Goal: Transaction & Acquisition: Purchase product/service

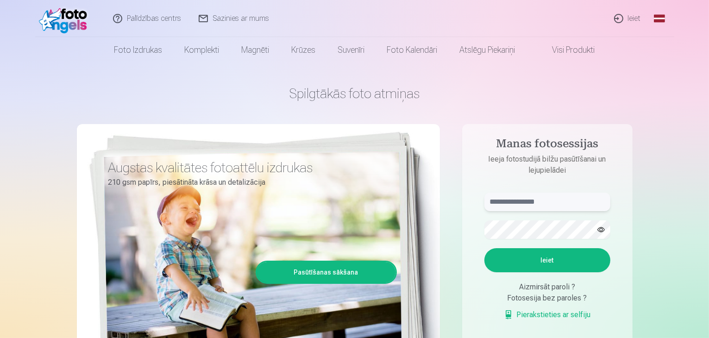
click at [568, 207] on input "text" at bounding box center [547, 202] width 126 height 19
type input "**********"
click at [484, 248] on button "Ieiet" at bounding box center [547, 260] width 126 height 24
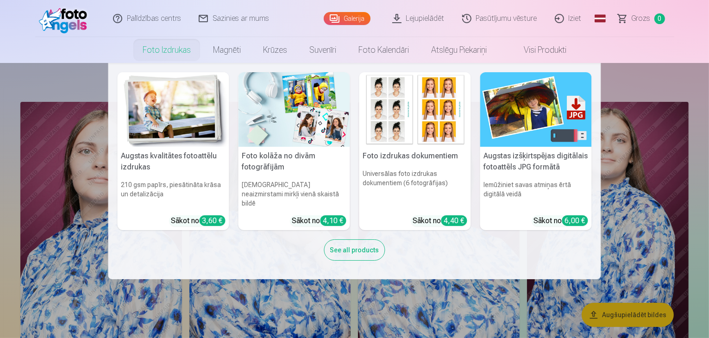
click at [172, 52] on link "Foto izdrukas" at bounding box center [166, 50] width 70 height 26
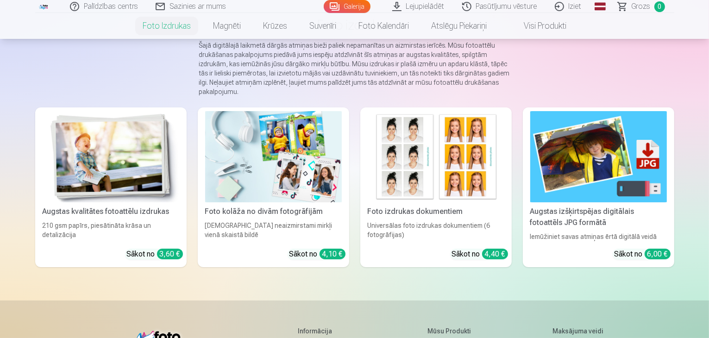
scroll to position [80, 0]
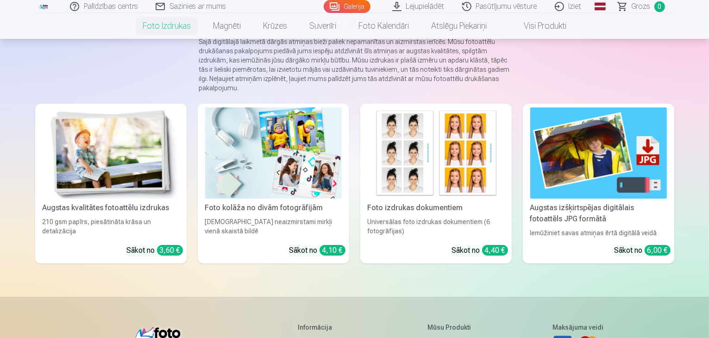
click at [43, 199] on img at bounding box center [111, 152] width 137 height 91
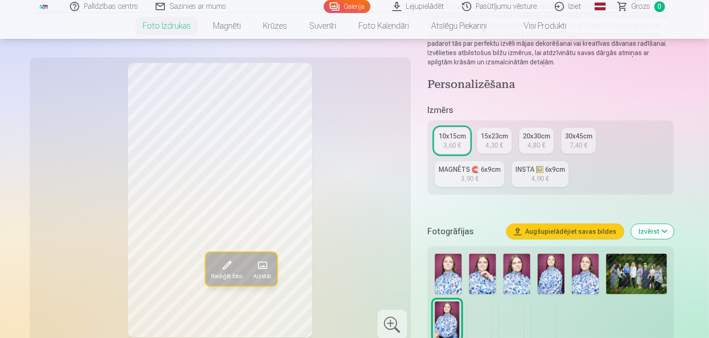
scroll to position [127, 0]
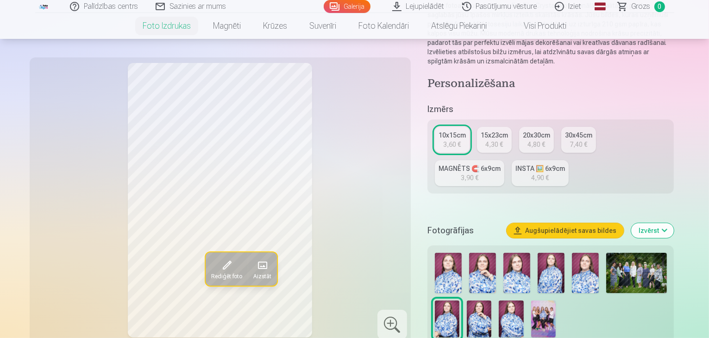
click at [531, 300] on img at bounding box center [543, 318] width 25 height 37
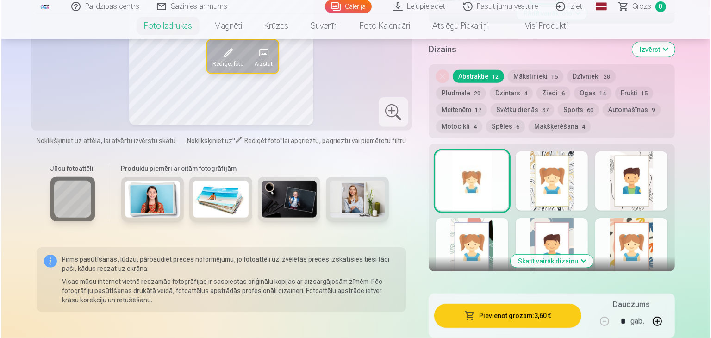
scroll to position [464, 0]
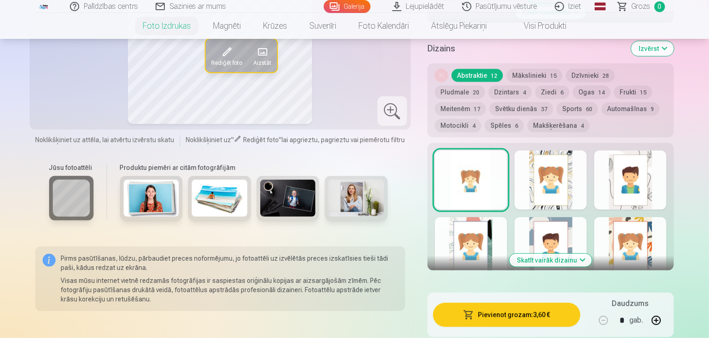
click at [505, 303] on button "Pievienot grozam : 3,60 €" at bounding box center [507, 315] width 148 height 24
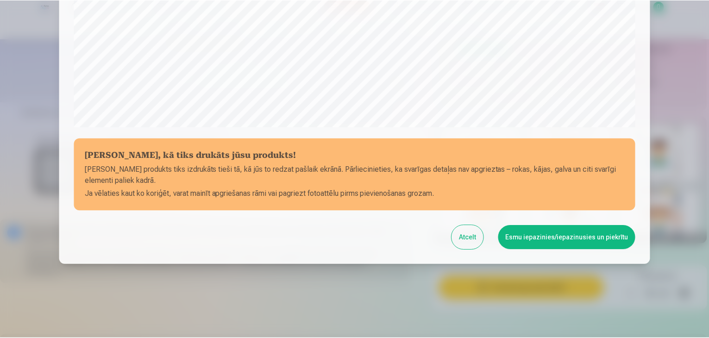
scroll to position [329, 0]
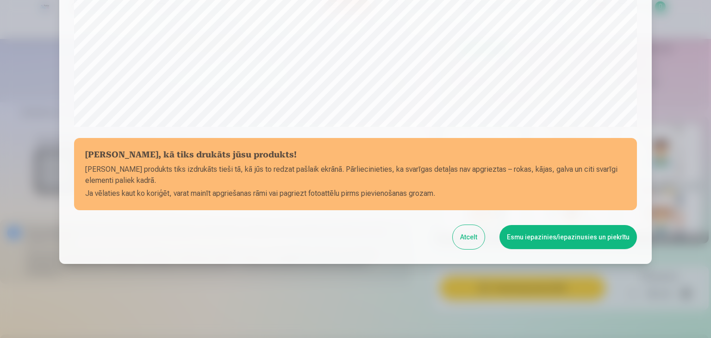
click at [533, 237] on button "Esmu iepazinies/iepazinusies un piekrītu" at bounding box center [567, 237] width 137 height 24
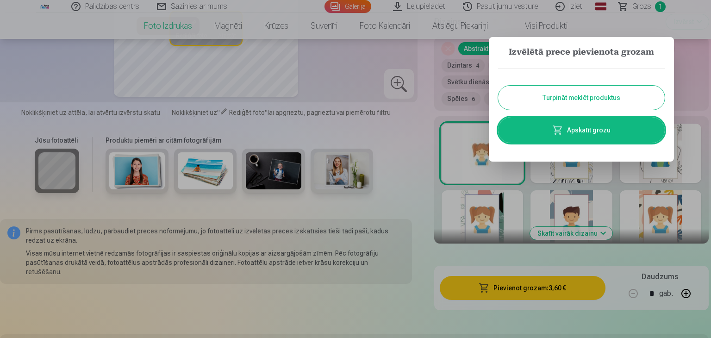
click at [533, 99] on button "Turpināt meklēt produktus" at bounding box center [581, 98] width 167 height 24
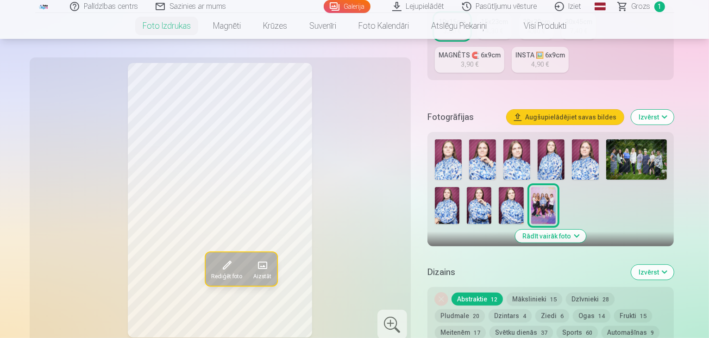
scroll to position [237, 0]
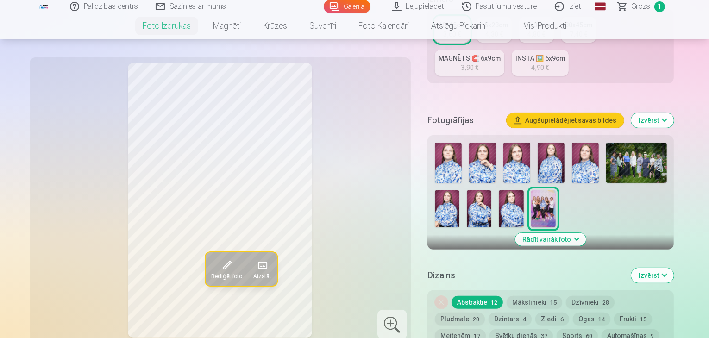
click at [633, 143] on img at bounding box center [636, 163] width 61 height 40
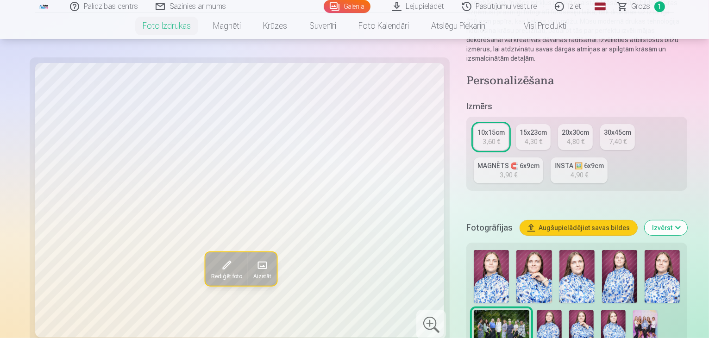
scroll to position [139, 0]
click at [567, 137] on div "4,80 €" at bounding box center [576, 141] width 18 height 9
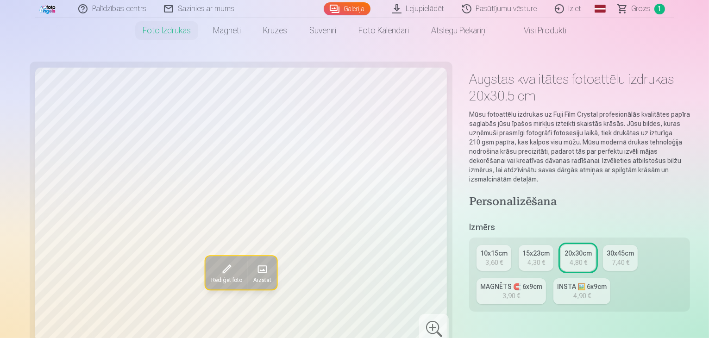
scroll to position [19, 0]
click at [527, 257] on div "4,30 €" at bounding box center [536, 261] width 18 height 9
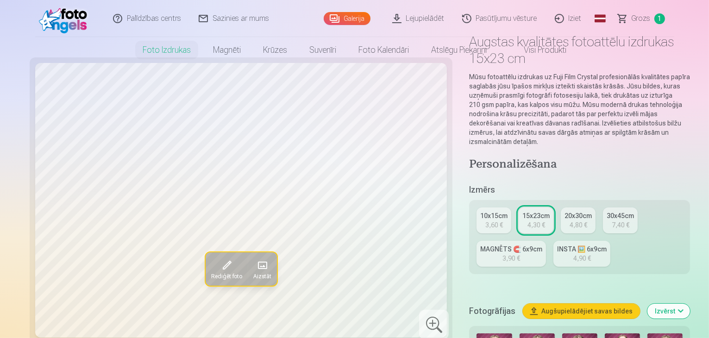
scroll to position [57, 0]
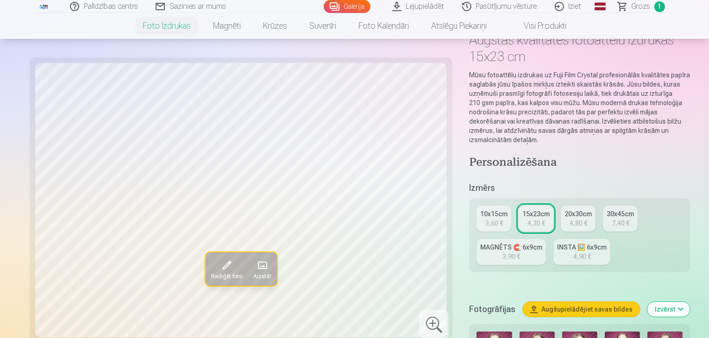
click at [569, 218] on div "4,80 €" at bounding box center [578, 222] width 18 height 9
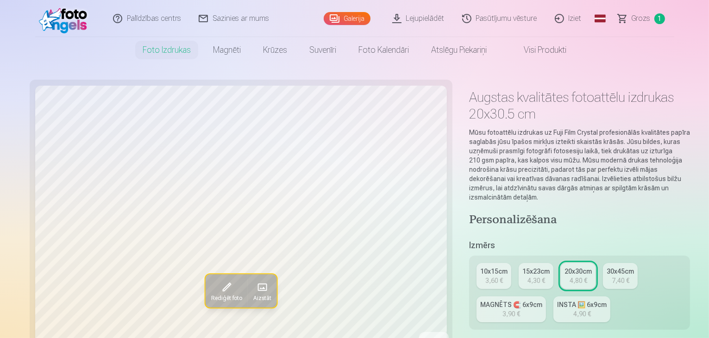
click at [527, 276] on div "4,30 €" at bounding box center [536, 280] width 18 height 9
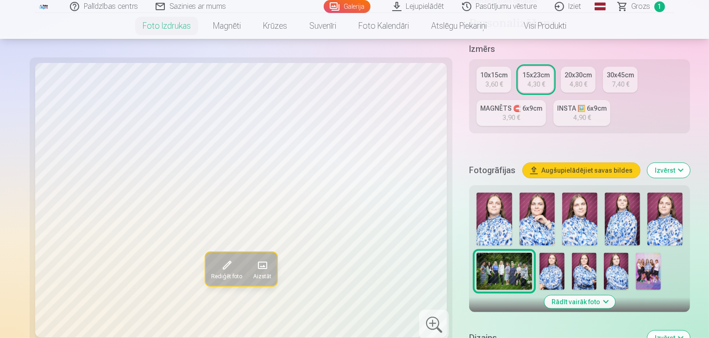
scroll to position [228, 0]
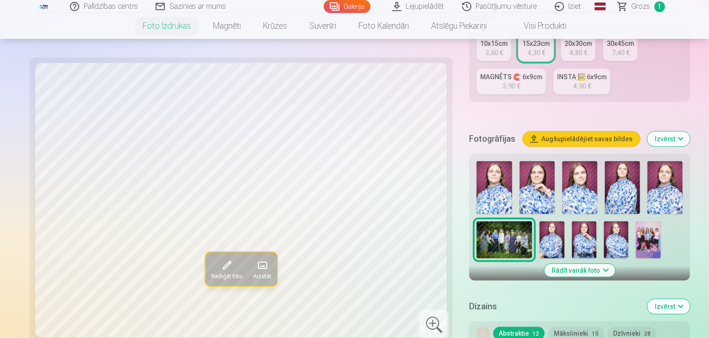
click at [502, 242] on div "Personalizēšana Izmērs 10x15cm 3,60 € 15x23cm 4,30 € 20x30cm 4,80 € 30x45cm 7,4…" at bounding box center [579, 298] width 221 height 626
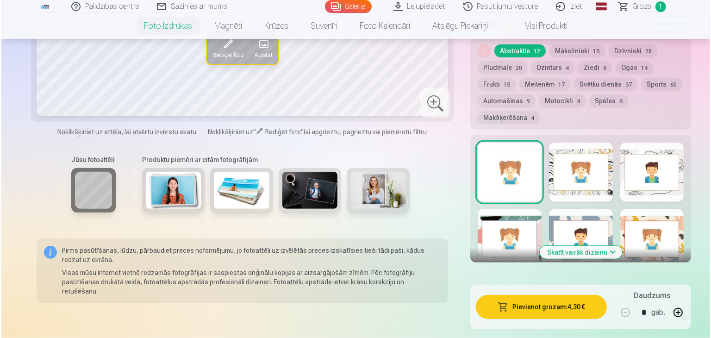
scroll to position [510, 0]
click at [502, 295] on button "Pievienot grozam : 4,30 €" at bounding box center [539, 307] width 131 height 24
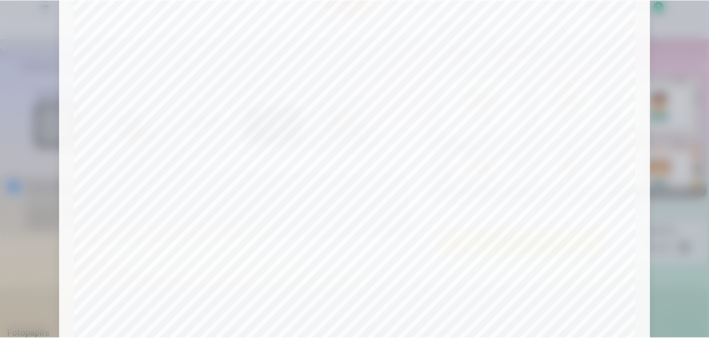
scroll to position [281, 0]
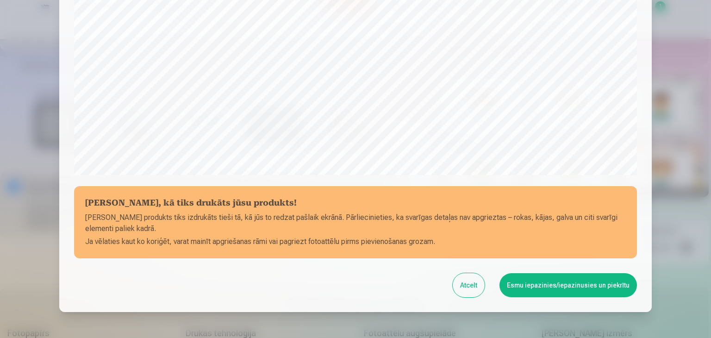
click at [539, 283] on button "Esmu iepazinies/iepazinusies un piekrītu" at bounding box center [567, 285] width 137 height 24
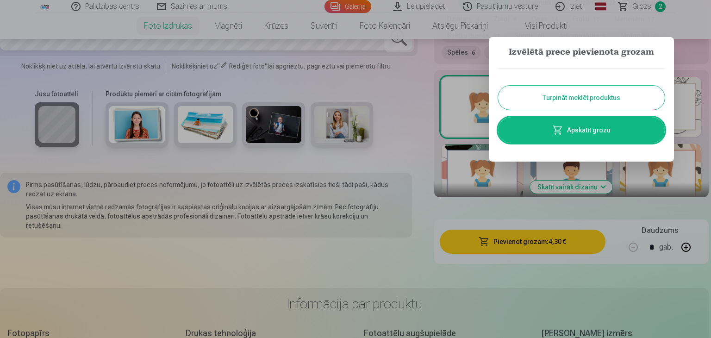
click at [607, 88] on button "Turpināt meklēt produktus" at bounding box center [581, 98] width 167 height 24
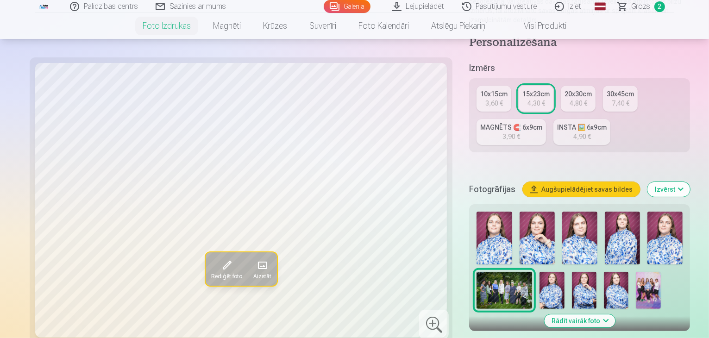
scroll to position [178, 0]
click at [476, 211] on img at bounding box center [493, 237] width 35 height 53
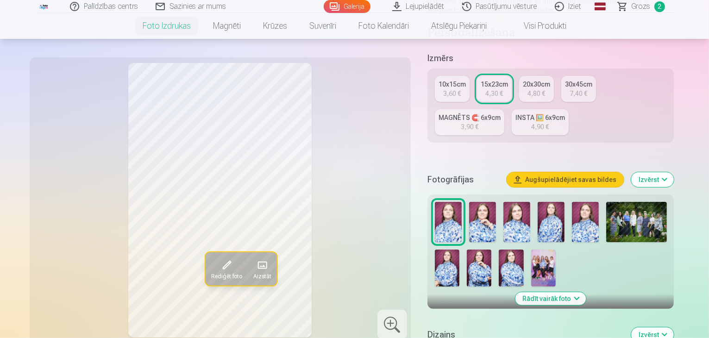
click at [490, 202] on img at bounding box center [482, 222] width 27 height 40
click at [467, 255] on img at bounding box center [479, 267] width 25 height 37
click at [486, 212] on img at bounding box center [482, 222] width 27 height 40
click at [531, 249] on img at bounding box center [543, 267] width 25 height 37
click at [584, 204] on img at bounding box center [585, 222] width 27 height 40
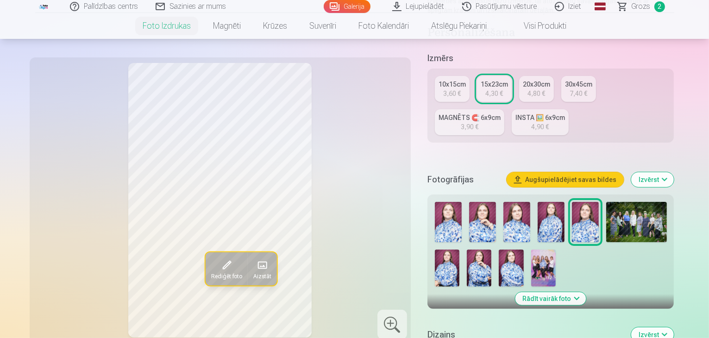
click at [547, 204] on img at bounding box center [550, 222] width 27 height 40
click at [583, 202] on img at bounding box center [585, 222] width 27 height 40
click at [459, 249] on img at bounding box center [447, 267] width 25 height 37
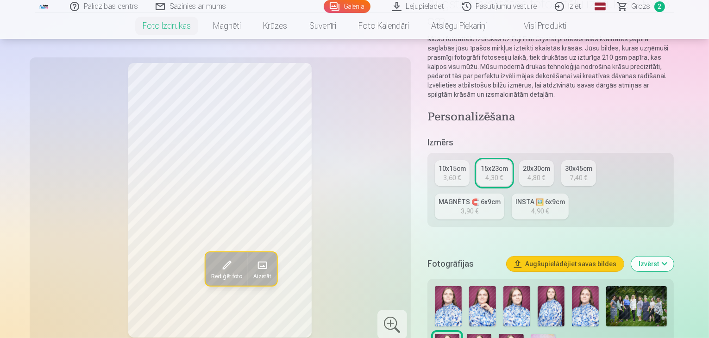
scroll to position [88, 0]
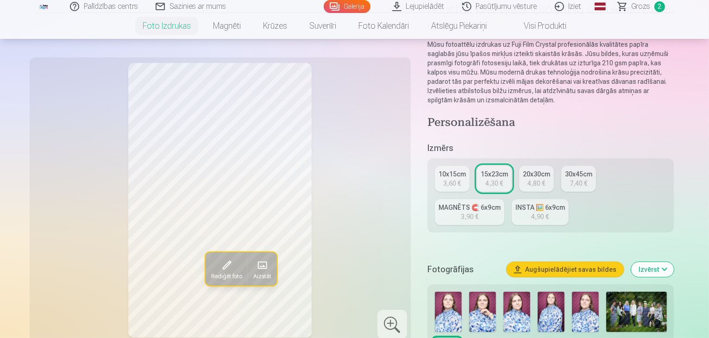
click at [459, 179] on div "3,60 €" at bounding box center [452, 183] width 18 height 9
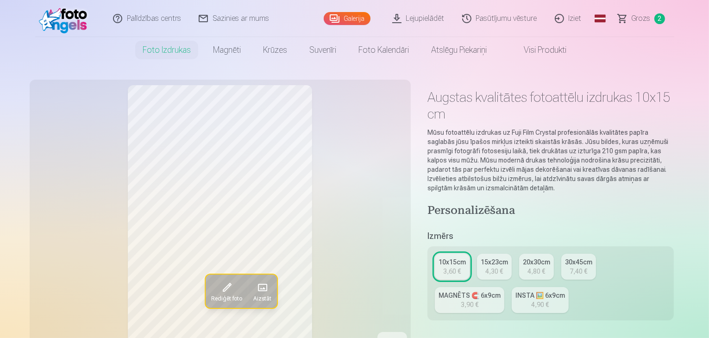
click at [478, 300] on div "3,90 €" at bounding box center [470, 304] width 18 height 9
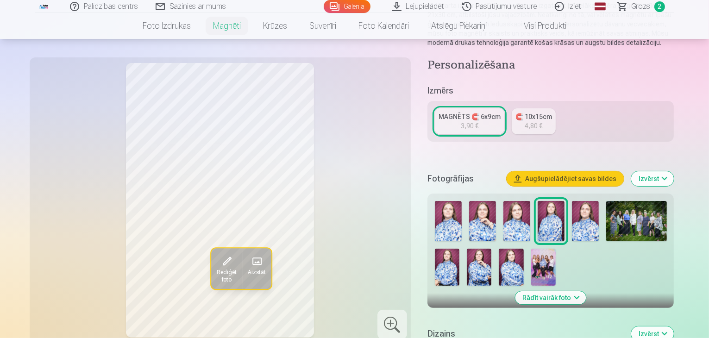
scroll to position [138, 0]
click at [499, 254] on img at bounding box center [511, 266] width 25 height 37
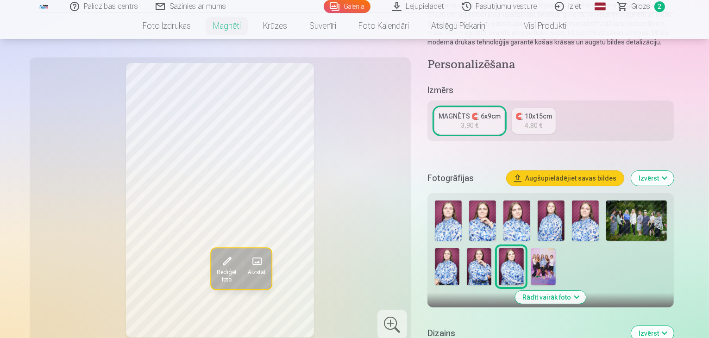
click at [467, 261] on img at bounding box center [479, 266] width 25 height 37
click at [459, 248] on img at bounding box center [447, 266] width 25 height 37
click at [579, 209] on img at bounding box center [585, 220] width 27 height 40
click at [548, 213] on img at bounding box center [550, 220] width 27 height 40
click at [516, 225] on img at bounding box center [516, 220] width 27 height 40
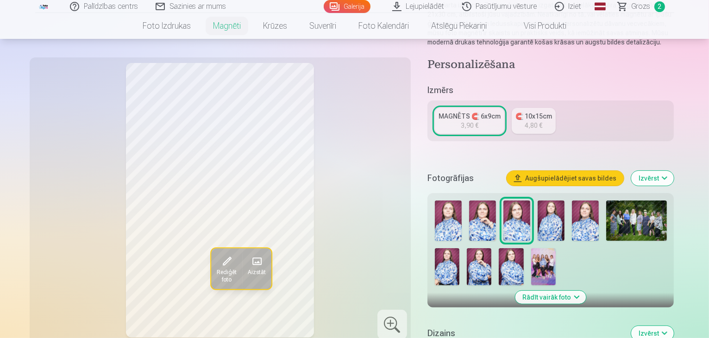
click at [454, 200] on img at bounding box center [448, 220] width 27 height 40
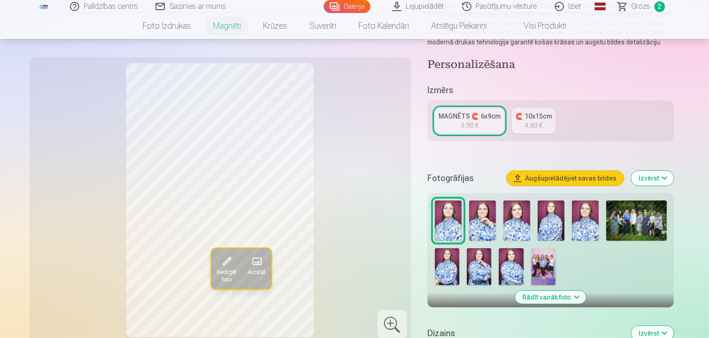
click at [525, 212] on img at bounding box center [516, 220] width 27 height 40
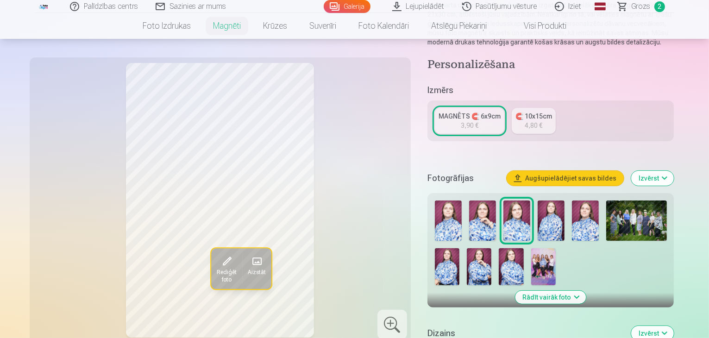
click at [550, 212] on img at bounding box center [550, 220] width 27 height 40
click at [581, 210] on img at bounding box center [585, 220] width 27 height 40
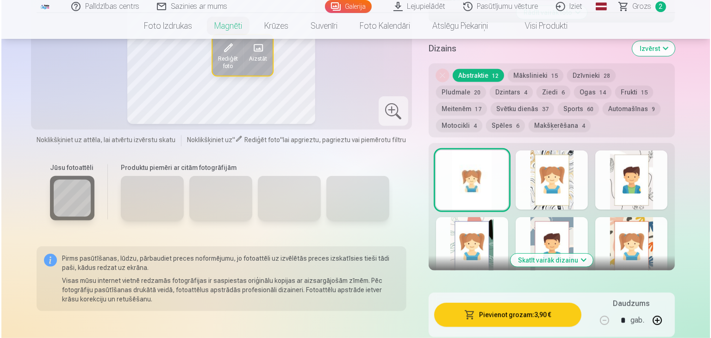
scroll to position [424, 0]
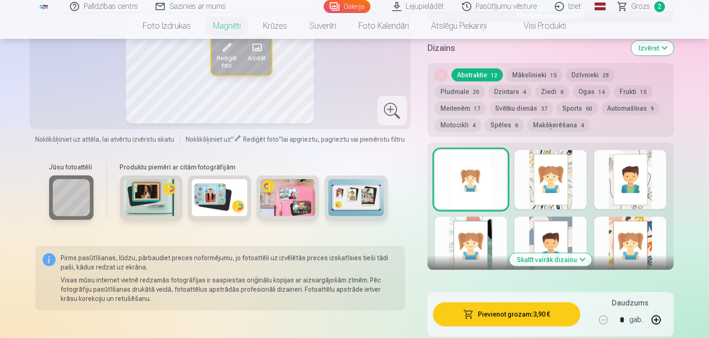
click at [524, 302] on button "Pievienot grozam : 3,90 €" at bounding box center [507, 314] width 148 height 24
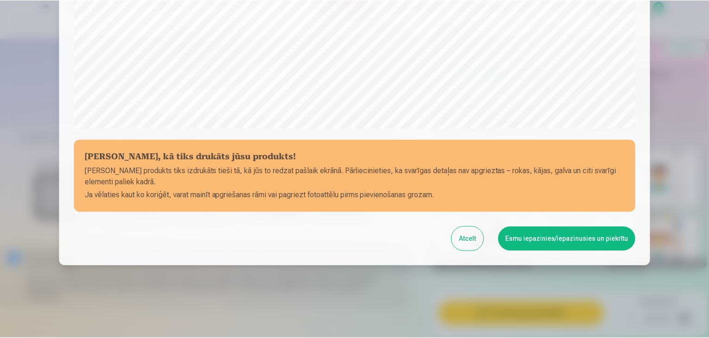
scroll to position [329, 0]
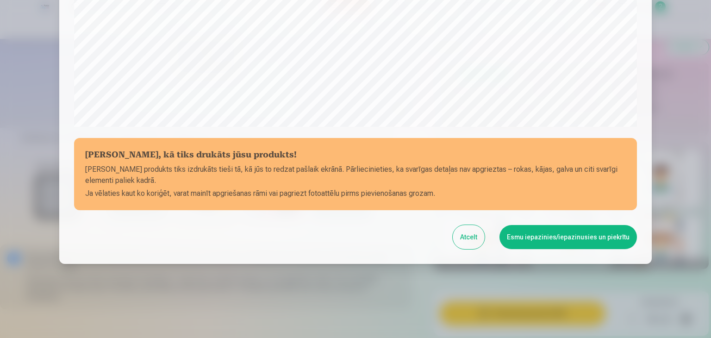
drag, startPoint x: 524, startPoint y: 302, endPoint x: 516, endPoint y: 229, distance: 73.6
click at [516, 229] on button "Esmu iepazinies/iepazinusies un piekrītu" at bounding box center [567, 237] width 137 height 24
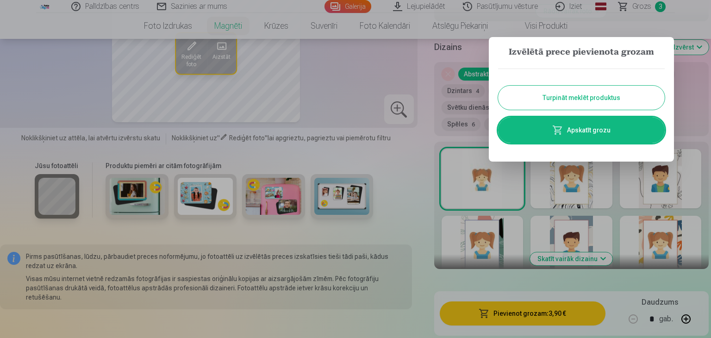
click at [554, 99] on button "Turpināt meklēt produktus" at bounding box center [581, 98] width 167 height 24
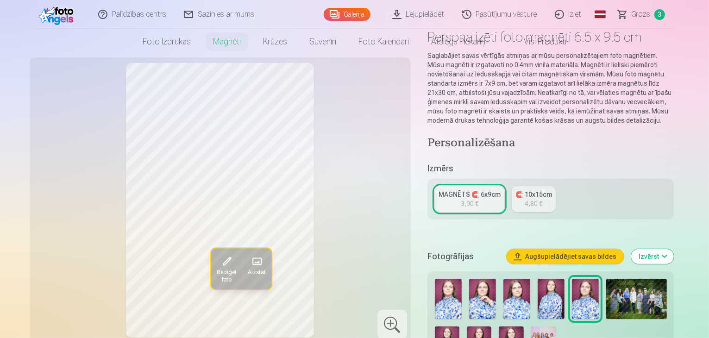
scroll to position [0, 0]
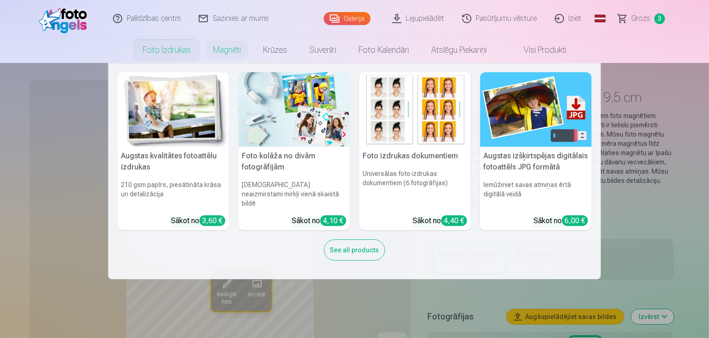
click at [176, 54] on link "Foto izdrukas" at bounding box center [166, 50] width 70 height 26
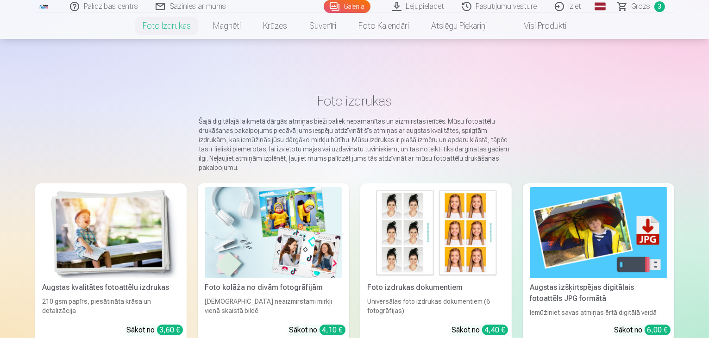
scroll to position [114, 0]
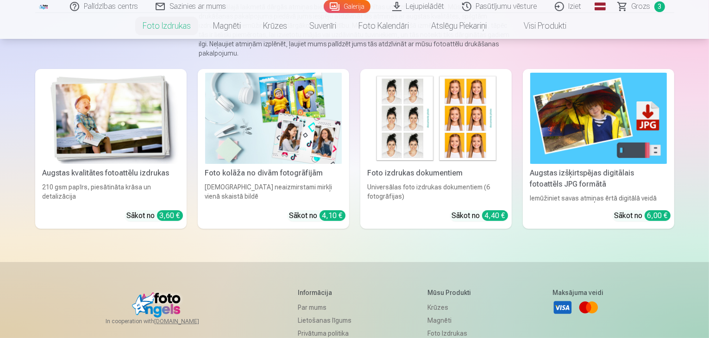
click at [299, 218] on link "Foto kolāža no divām fotogrāfijām Divi neaizmirstami mirkļi vienā skaistā bildē…" at bounding box center [273, 149] width 151 height 160
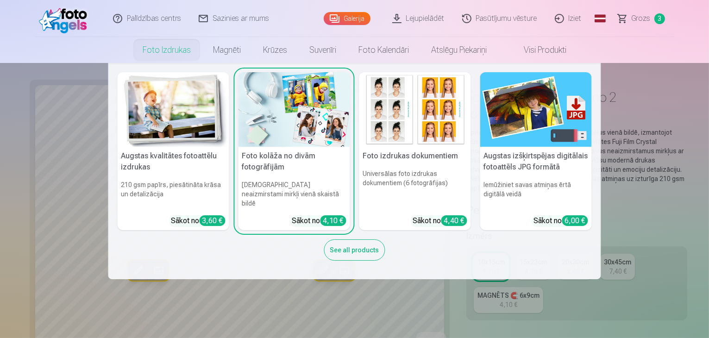
click at [175, 55] on link "Foto izdrukas" at bounding box center [166, 50] width 70 height 26
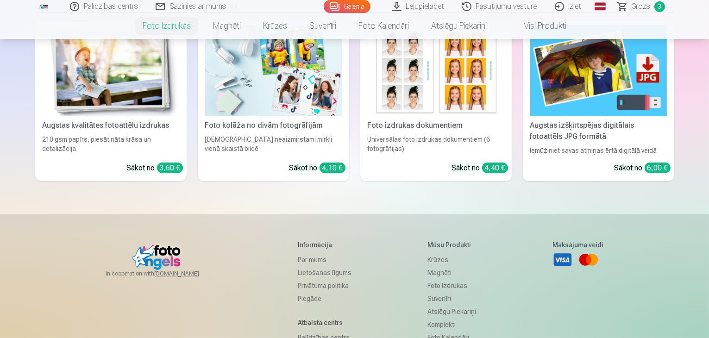
scroll to position [162, 0]
click at [123, 155] on div "210 gsm papīrs, piesātināta krāsa un detalizācija" at bounding box center [111, 144] width 144 height 20
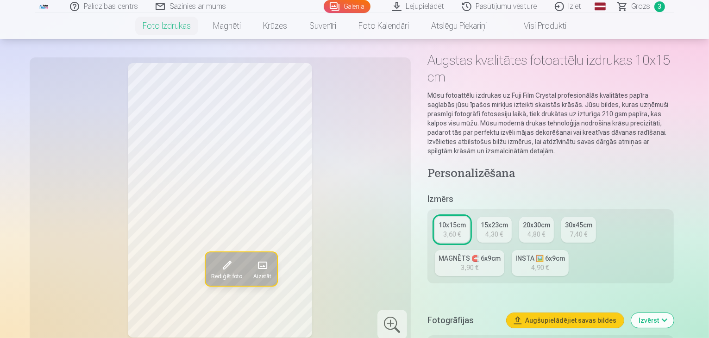
scroll to position [37, 0]
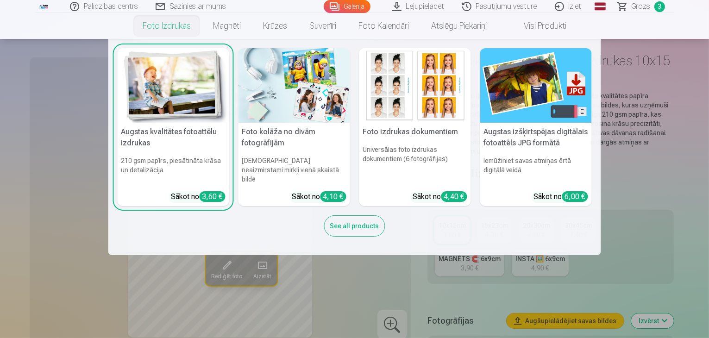
click at [398, 141] on h6 "Universālas foto izdrukas dokumentiem (6 fotogrāfijas)" at bounding box center [415, 164] width 112 height 46
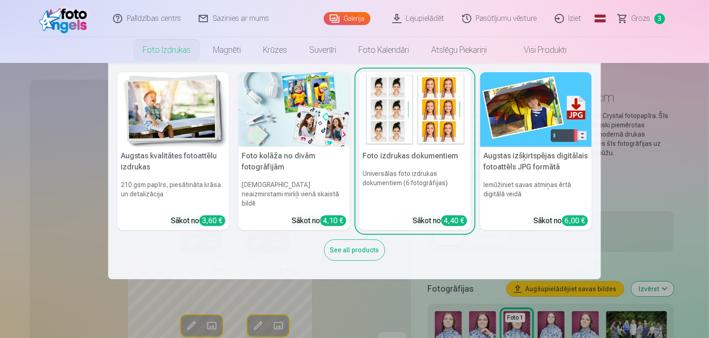
click at [265, 174] on h5 "Foto kolāža no divām fotogrāfijām" at bounding box center [294, 162] width 112 height 30
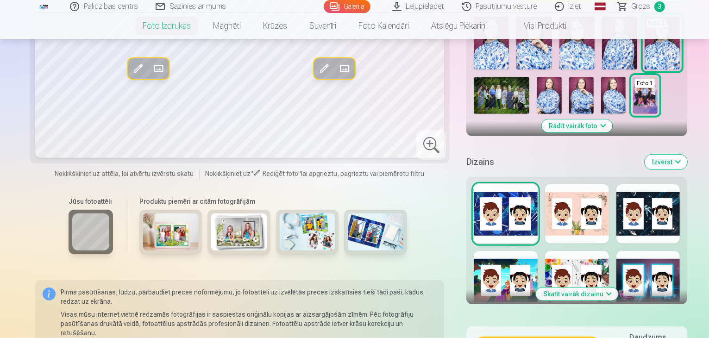
scroll to position [364, 0]
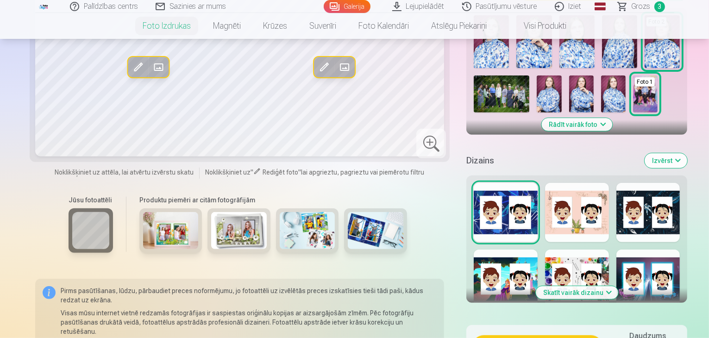
click at [644, 249] on div at bounding box center [648, 278] width 64 height 59
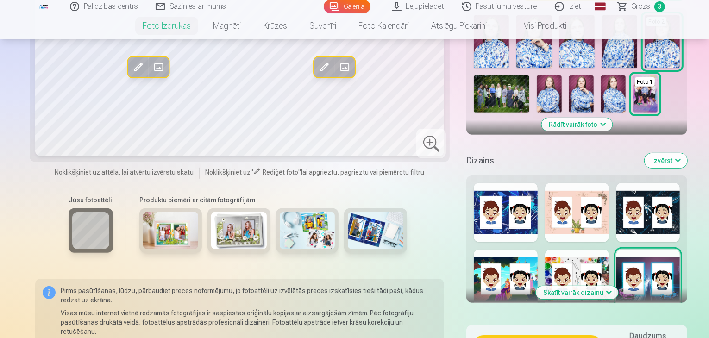
click at [558, 249] on div at bounding box center [577, 278] width 64 height 59
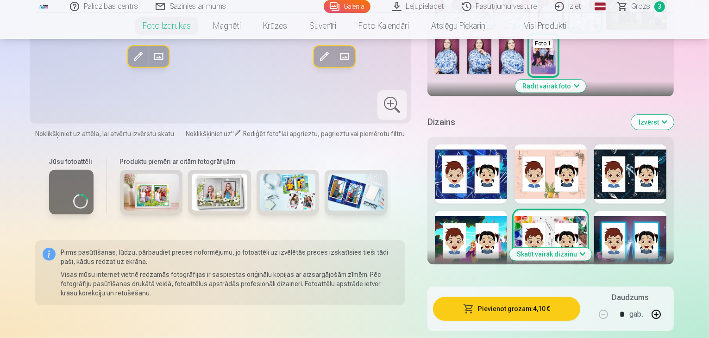
click at [490, 211] on div at bounding box center [471, 240] width 72 height 59
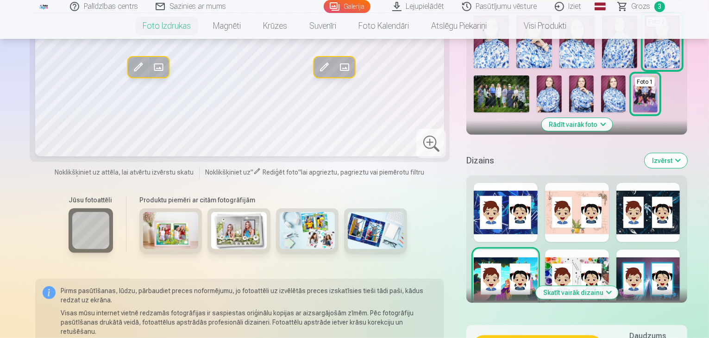
click at [661, 249] on div at bounding box center [648, 278] width 64 height 59
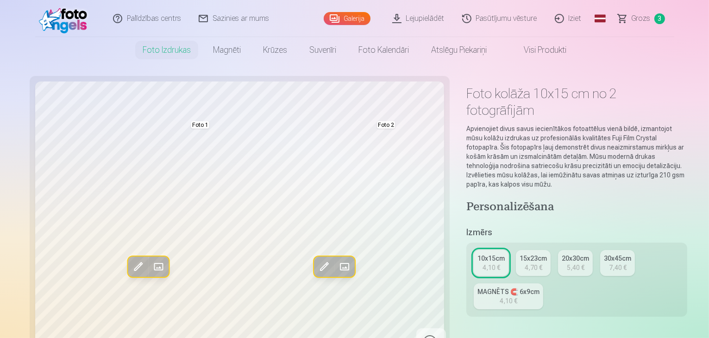
scroll to position [0, 0]
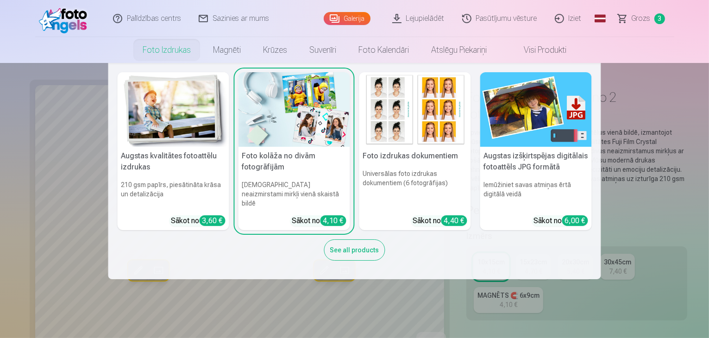
click at [170, 43] on link "Foto izdrukas" at bounding box center [166, 50] width 70 height 26
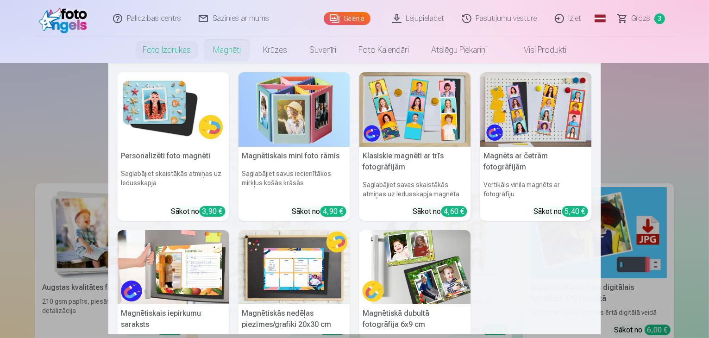
click at [225, 51] on link "Magnēti" at bounding box center [227, 50] width 50 height 26
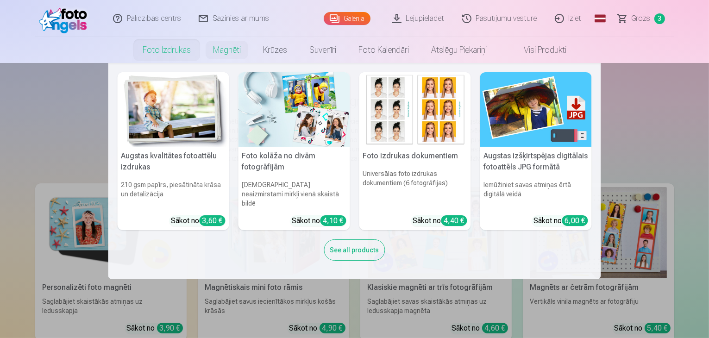
click at [522, 143] on img at bounding box center [536, 109] width 112 height 75
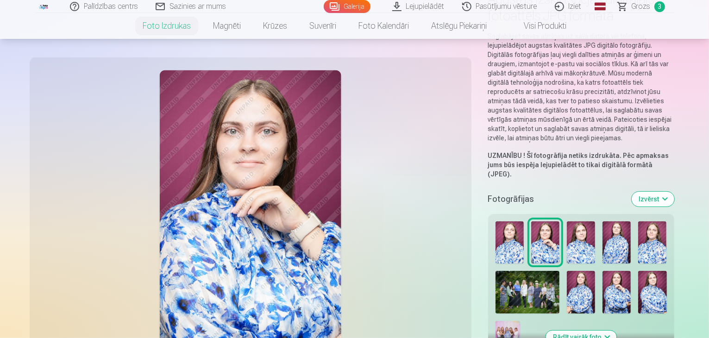
scroll to position [100, 0]
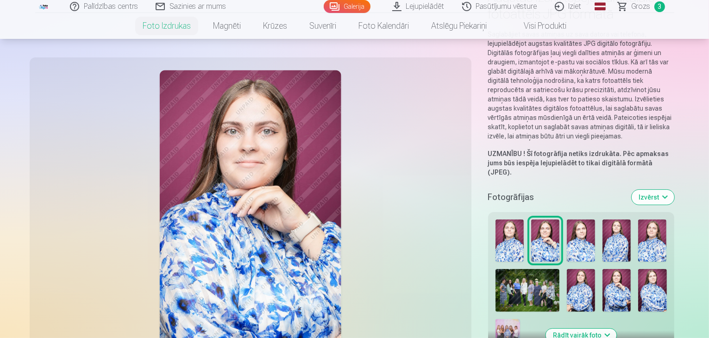
click at [492, 228] on div at bounding box center [581, 288] width 179 height 144
click at [602, 269] on img at bounding box center [616, 290] width 28 height 43
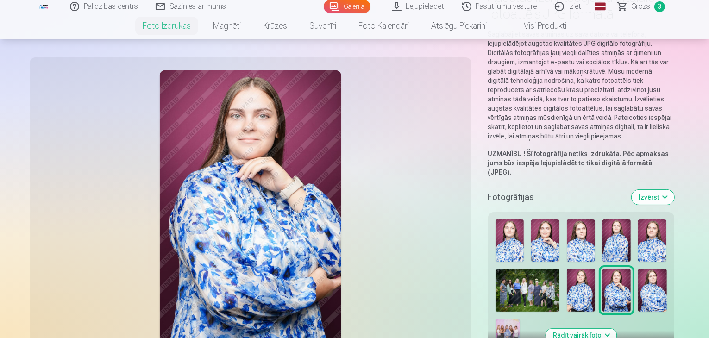
click at [531, 219] on img at bounding box center [545, 240] width 28 height 43
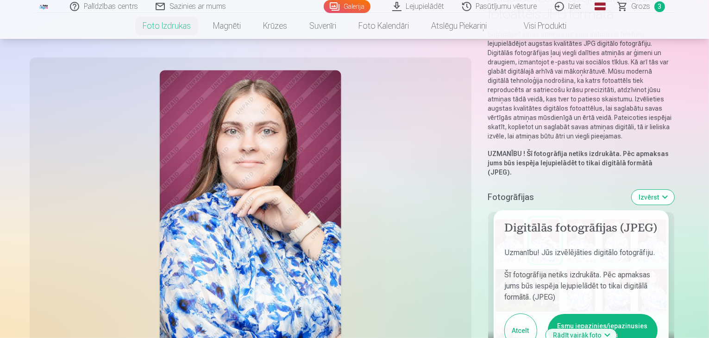
click at [505, 314] on button "Atcelt" at bounding box center [521, 330] width 32 height 33
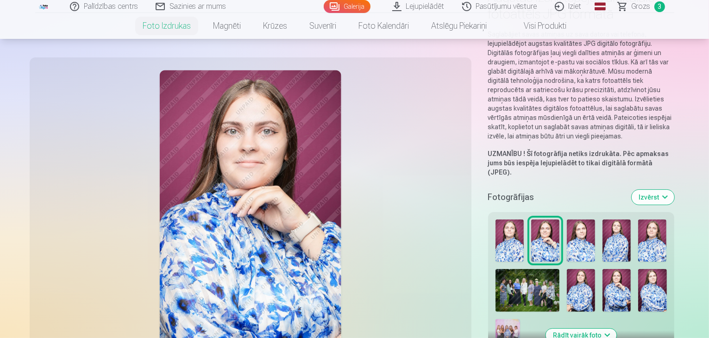
click at [567, 269] on img at bounding box center [581, 290] width 28 height 43
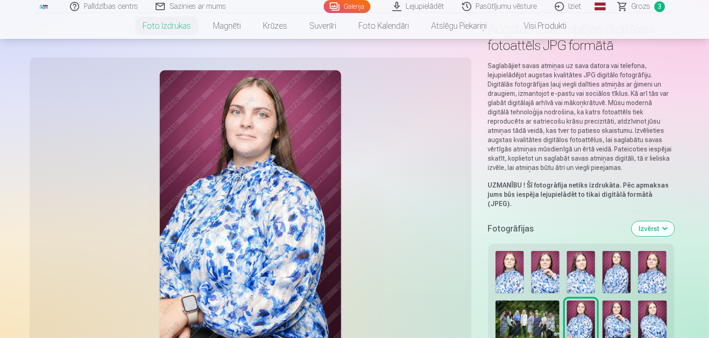
scroll to position [72, 0]
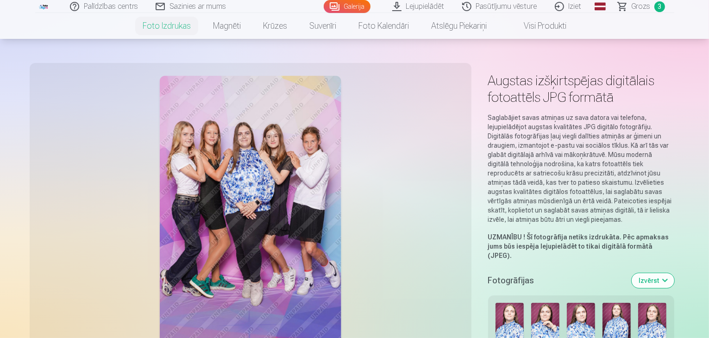
scroll to position [0, 0]
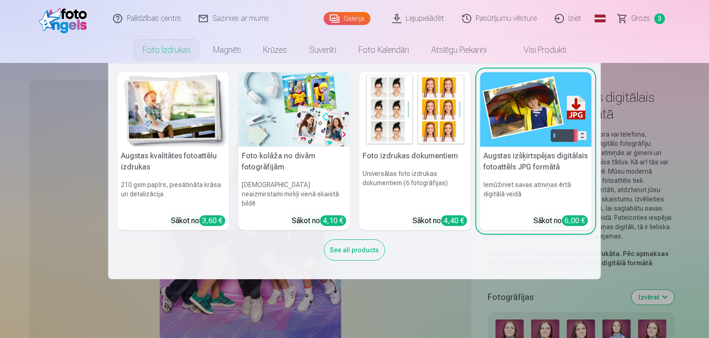
click at [156, 125] on img at bounding box center [174, 109] width 112 height 75
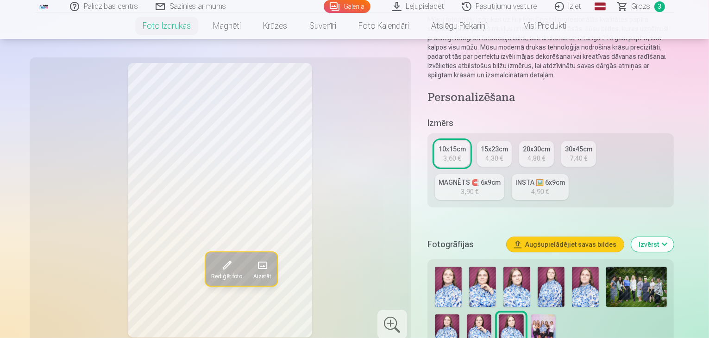
scroll to position [170, 0]
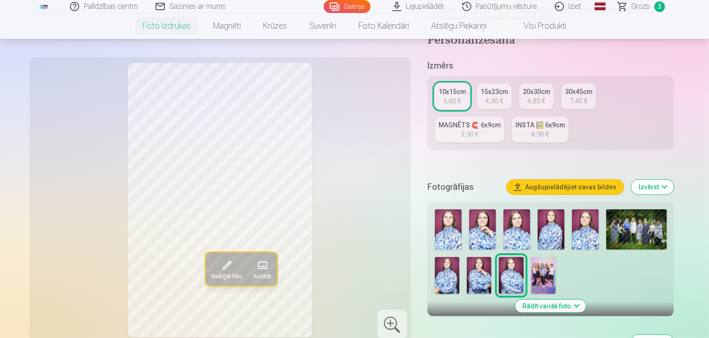
click at [467, 257] on img at bounding box center [479, 275] width 25 height 37
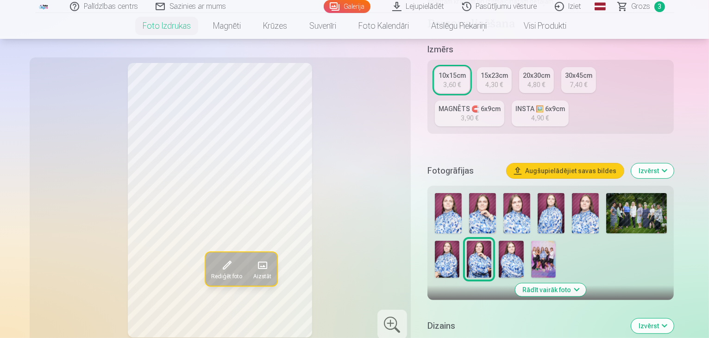
scroll to position [187, 0]
click at [560, 283] on button "Rādīt vairāk foto" at bounding box center [550, 289] width 71 height 13
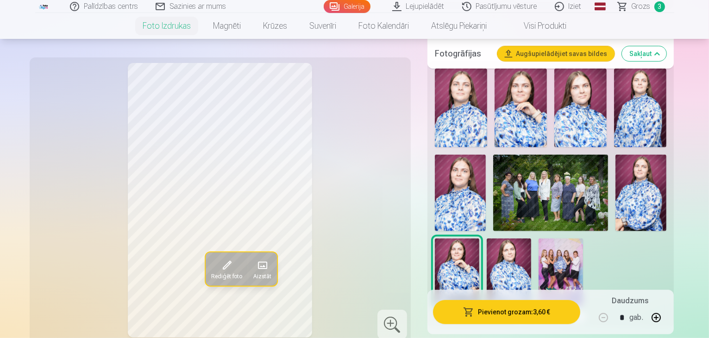
scroll to position [312, 0]
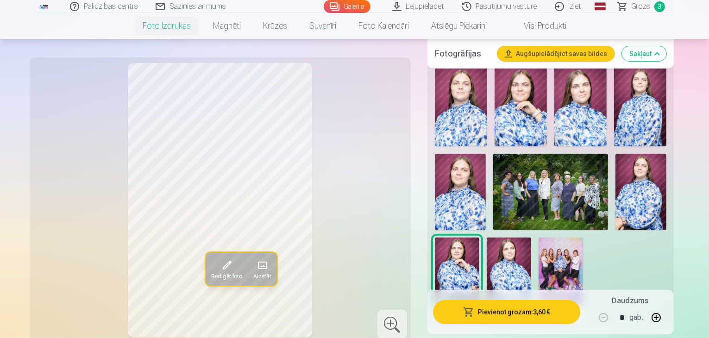
click at [552, 310] on button "Rādīt mazāk foto" at bounding box center [550, 316] width 73 height 13
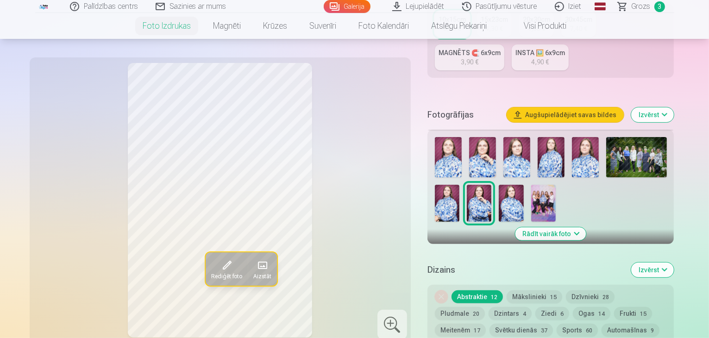
scroll to position [229, 0]
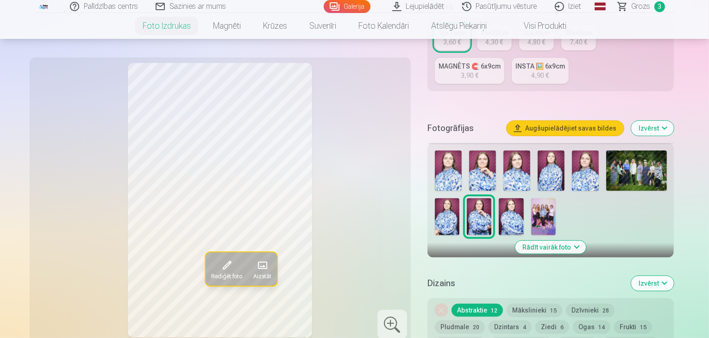
click at [467, 198] on img at bounding box center [479, 216] width 25 height 37
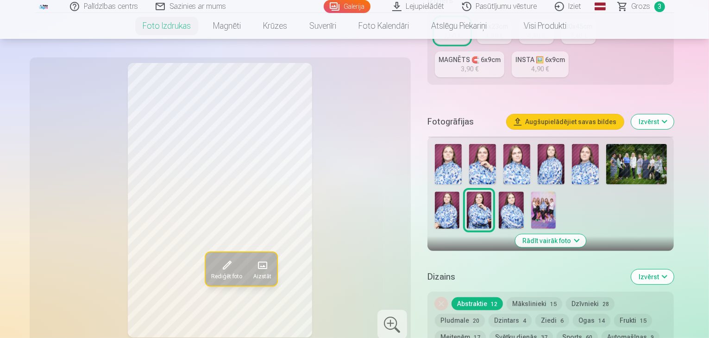
scroll to position [233, 0]
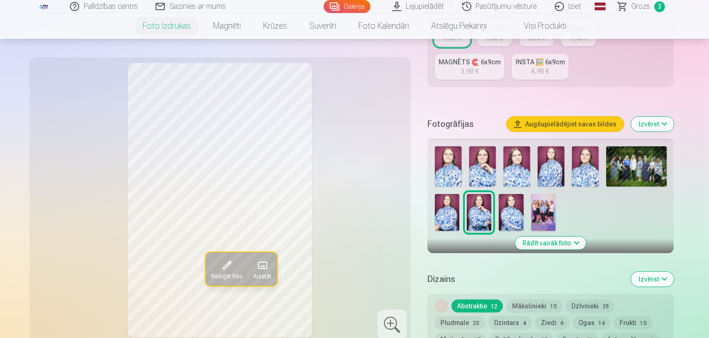
click at [526, 299] on button "Mākslinieki 15" at bounding box center [534, 305] width 56 height 13
click at [574, 299] on button "Dzīvnieki 28" at bounding box center [590, 305] width 49 height 13
click at [485, 316] on button "Pludmale 20" at bounding box center [460, 322] width 50 height 13
click at [469, 299] on button "Abstraktie 12" at bounding box center [476, 305] width 51 height 13
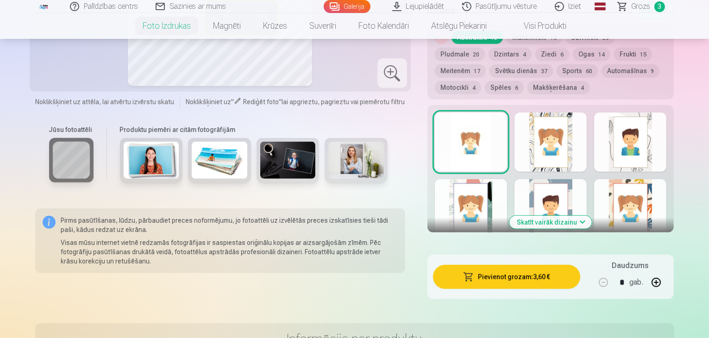
scroll to position [511, 0]
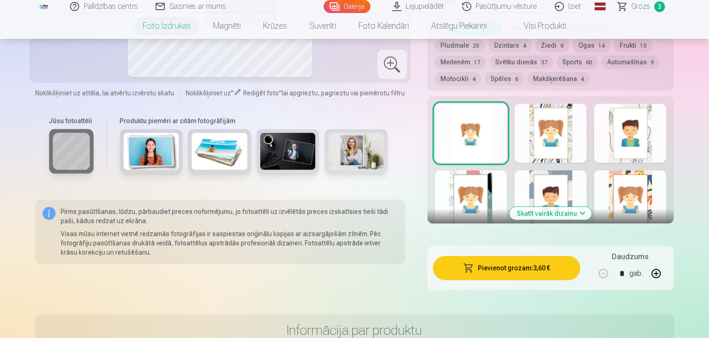
click at [667, 262] on button "button" at bounding box center [656, 273] width 22 height 22
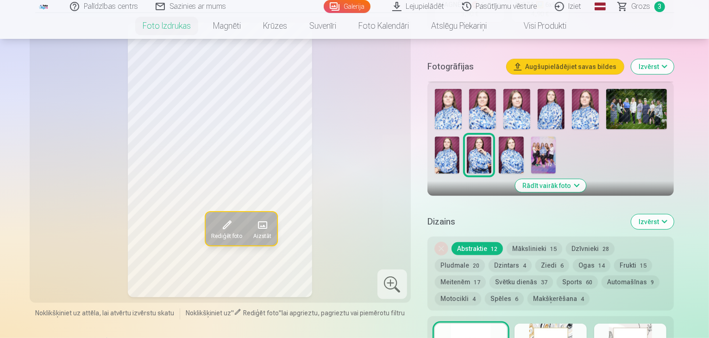
scroll to position [198, 0]
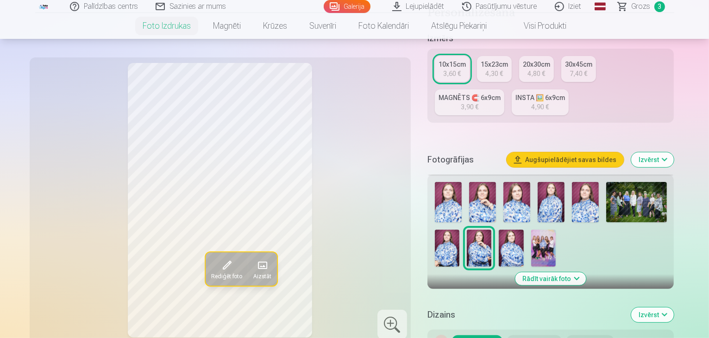
click at [547, 182] on img at bounding box center [550, 202] width 27 height 40
click at [467, 230] on img at bounding box center [479, 248] width 25 height 37
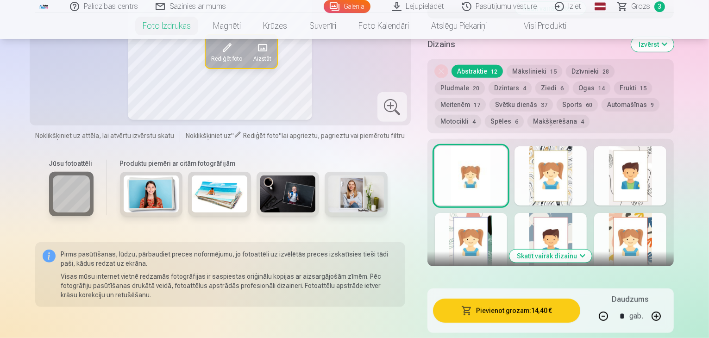
scroll to position [468, 0]
click at [614, 305] on button "button" at bounding box center [603, 316] width 22 height 22
type input "*"
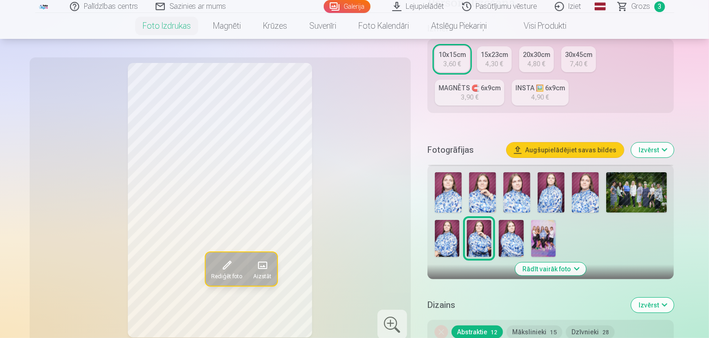
scroll to position [230, 0]
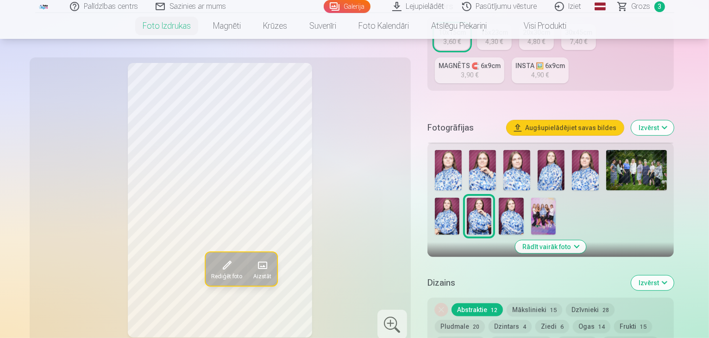
click at [494, 150] on img at bounding box center [482, 170] width 27 height 40
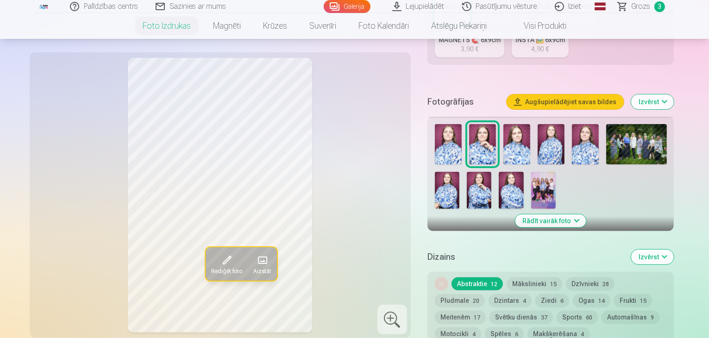
scroll to position [256, 0]
click at [459, 171] on img at bounding box center [447, 189] width 25 height 37
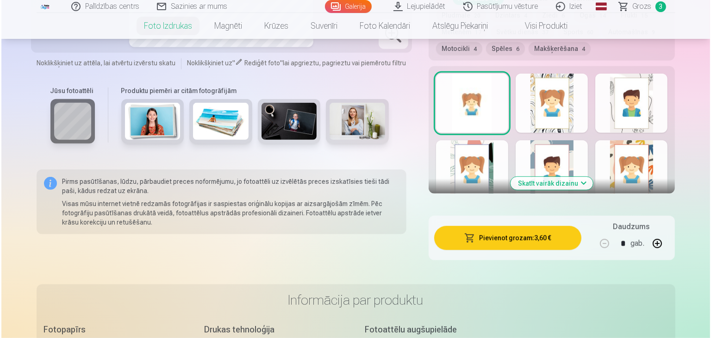
scroll to position [546, 0]
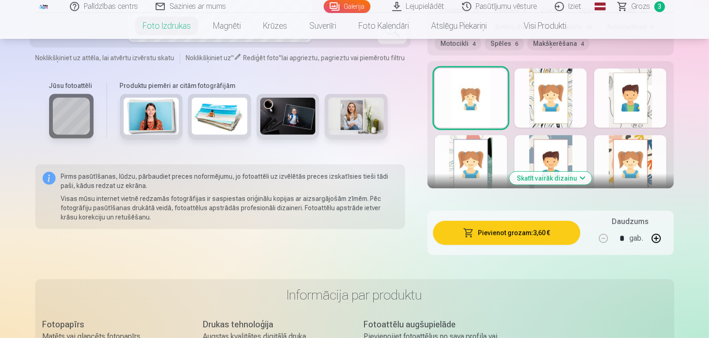
click at [474, 228] on span "button" at bounding box center [468, 232] width 11 height 9
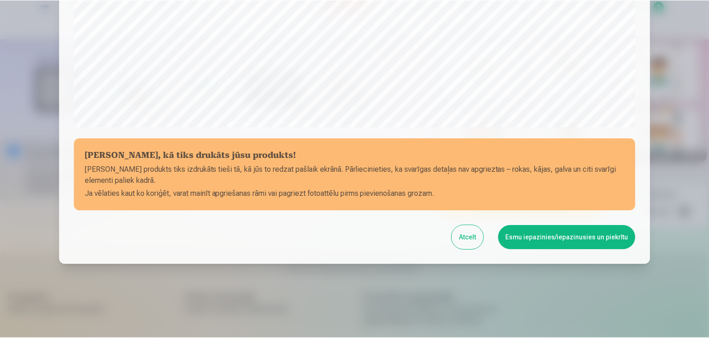
scroll to position [329, 0]
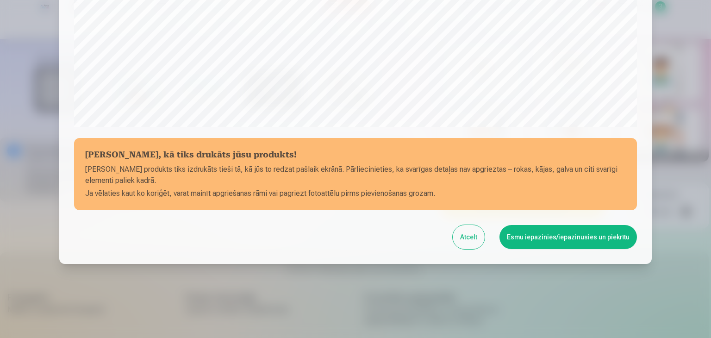
click at [525, 230] on button "Esmu iepazinies/iepazinusies un piekrītu" at bounding box center [567, 237] width 137 height 24
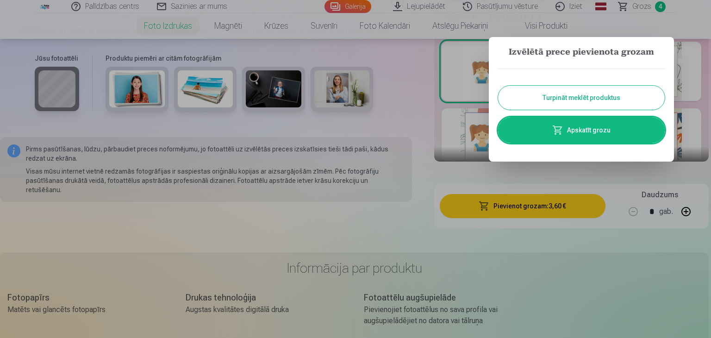
click at [591, 97] on button "Turpināt meklēt produktus" at bounding box center [581, 98] width 167 height 24
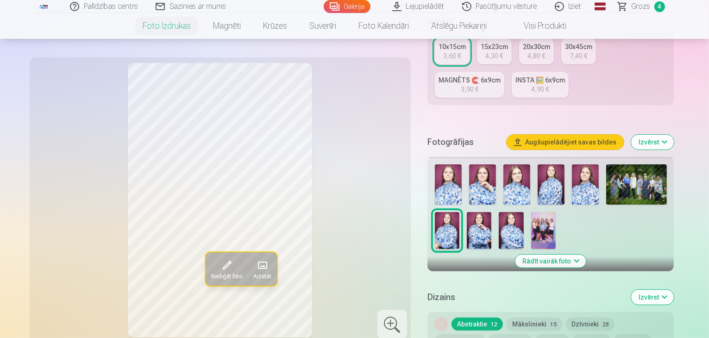
scroll to position [215, 0]
click at [590, 165] on img at bounding box center [585, 185] width 27 height 40
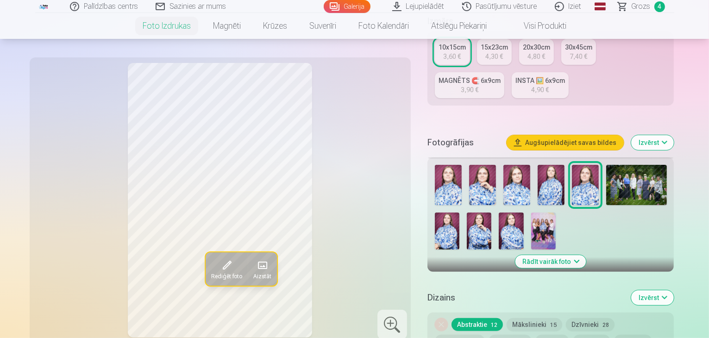
click at [553, 165] on img at bounding box center [550, 185] width 27 height 40
click at [524, 165] on img at bounding box center [516, 185] width 27 height 40
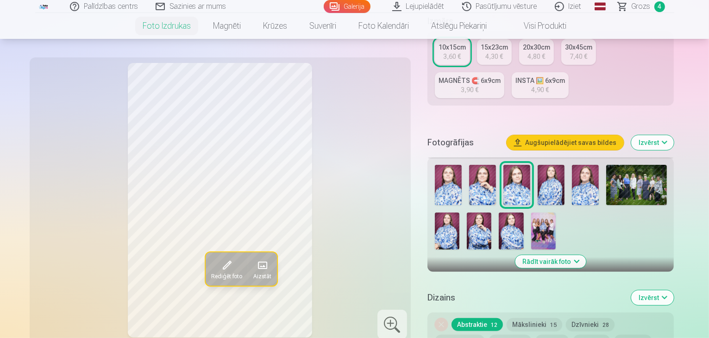
click at [488, 169] on img at bounding box center [482, 185] width 27 height 40
click at [467, 212] on img at bounding box center [479, 230] width 25 height 37
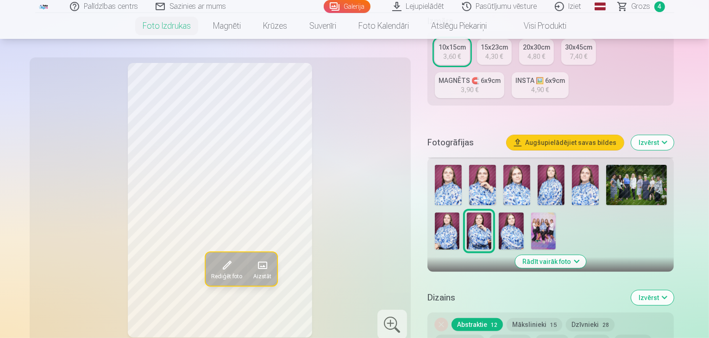
click at [489, 165] on img at bounding box center [482, 185] width 27 height 40
click at [466, 207] on div at bounding box center [550, 207] width 239 height 92
click at [467, 212] on img at bounding box center [479, 230] width 25 height 37
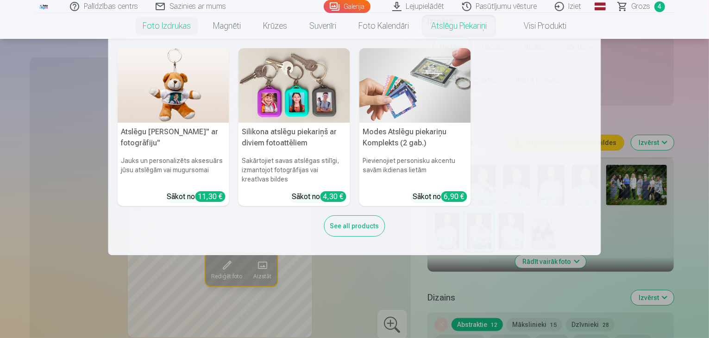
click at [292, 103] on img at bounding box center [294, 85] width 112 height 75
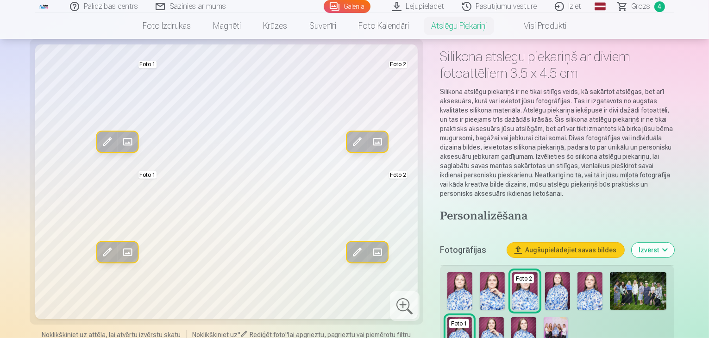
scroll to position [40, 0]
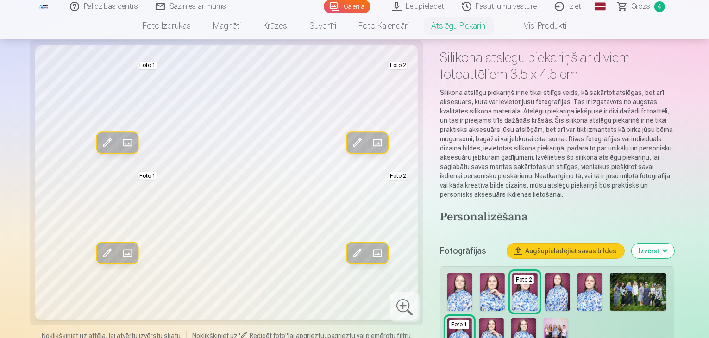
click at [562, 273] on img at bounding box center [557, 291] width 25 height 37
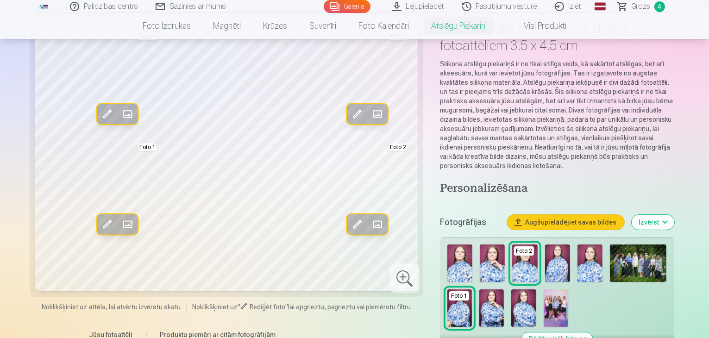
scroll to position [69, 0]
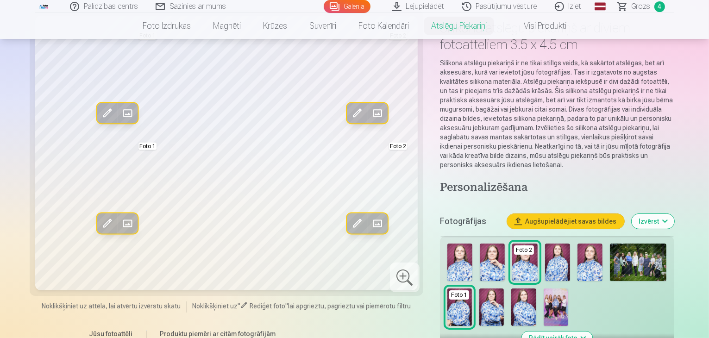
click at [487, 243] on img at bounding box center [492, 261] width 25 height 37
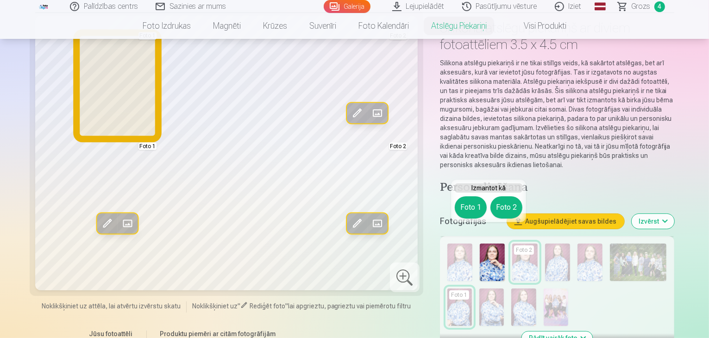
click at [457, 210] on button "Foto 1" at bounding box center [471, 207] width 32 height 22
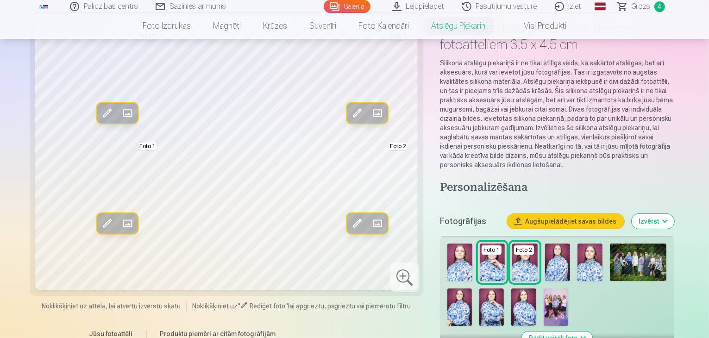
click at [511, 291] on img at bounding box center [523, 306] width 25 height 37
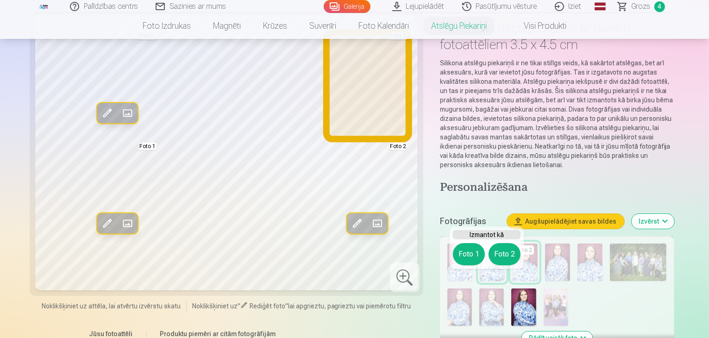
click at [504, 260] on button "Foto 2" at bounding box center [504, 254] width 32 height 22
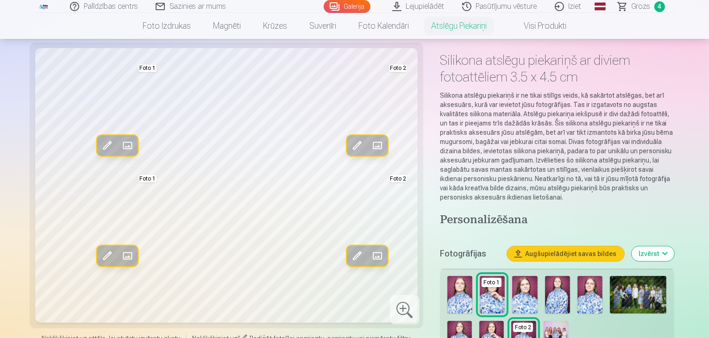
scroll to position [38, 0]
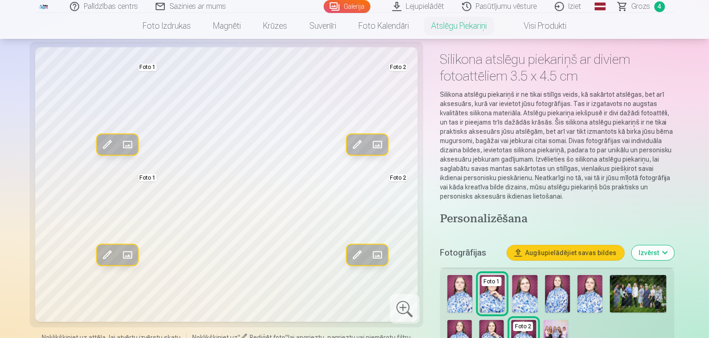
click at [472, 320] on img at bounding box center [459, 338] width 25 height 37
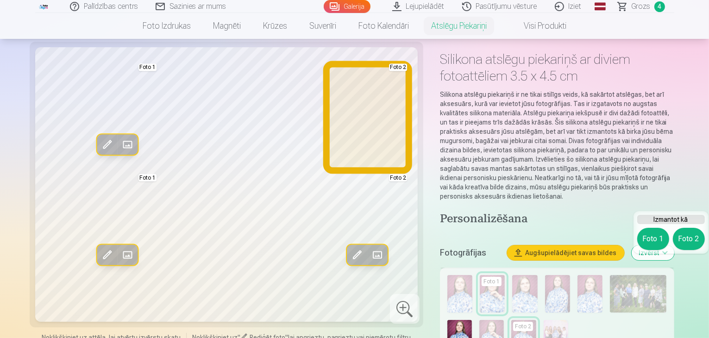
click at [687, 243] on button "Foto 2" at bounding box center [689, 239] width 32 height 22
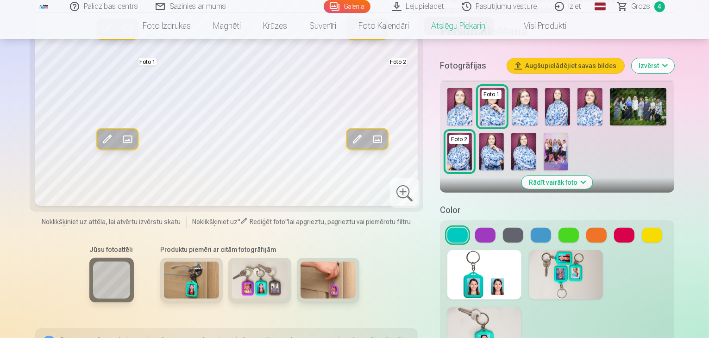
scroll to position [237, 0]
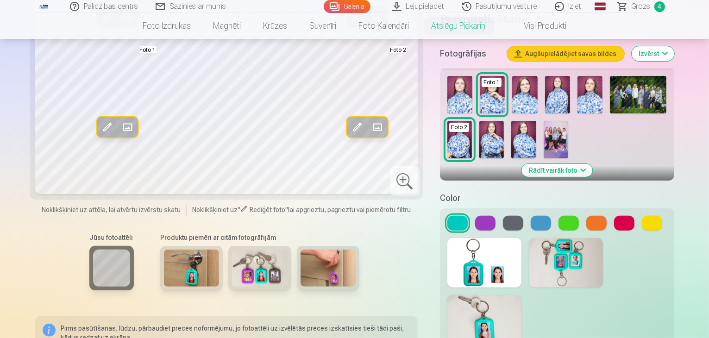
click at [480, 216] on button at bounding box center [485, 223] width 20 height 15
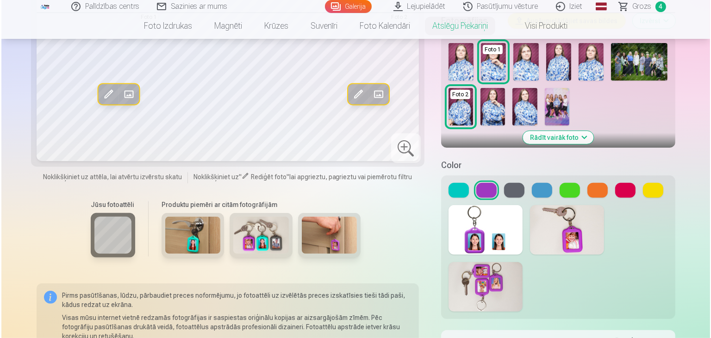
scroll to position [270, 0]
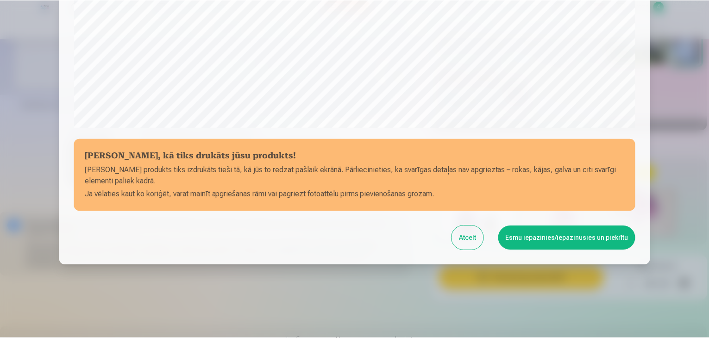
scroll to position [329, 0]
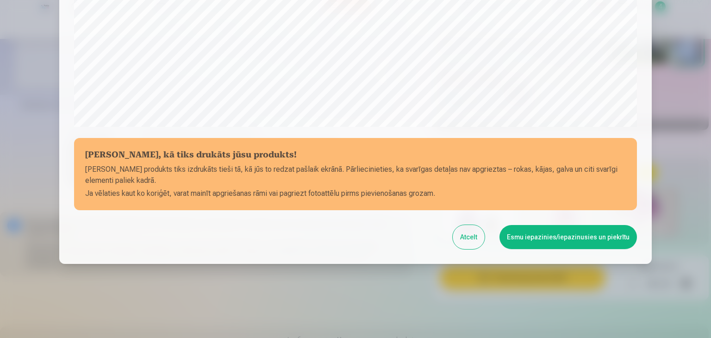
click at [538, 242] on button "Esmu iepazinies/iepazinusies un piekrītu" at bounding box center [567, 237] width 137 height 24
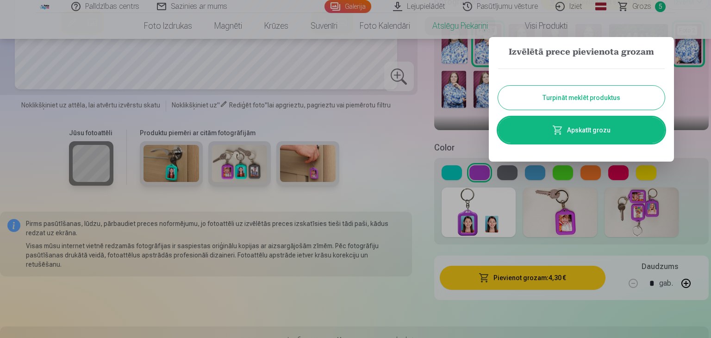
click at [592, 98] on button "Turpināt meklēt produktus" at bounding box center [581, 98] width 167 height 24
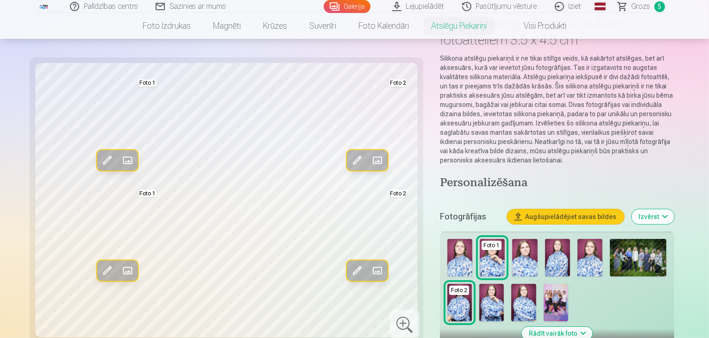
scroll to position [0, 0]
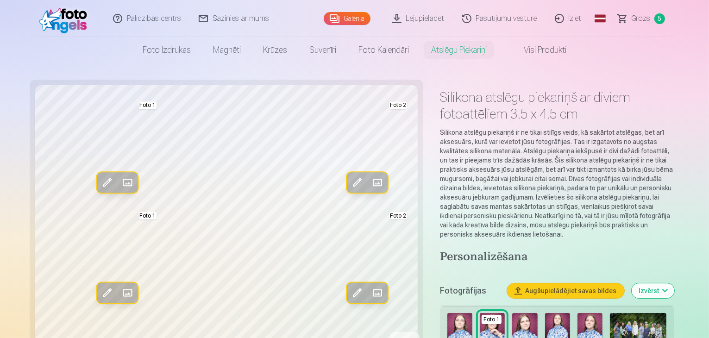
click at [533, 50] on link "Visi produkti" at bounding box center [538, 50] width 80 height 26
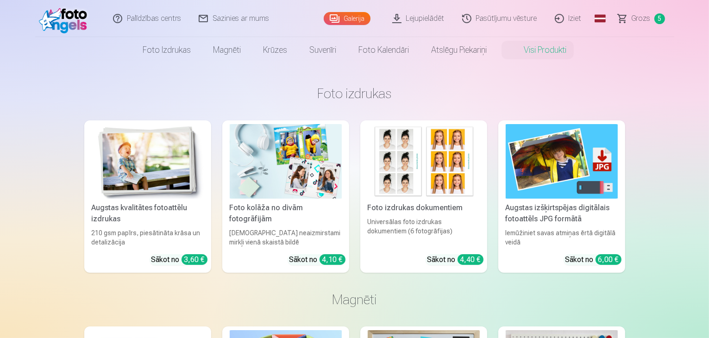
click at [530, 188] on img at bounding box center [561, 161] width 112 height 75
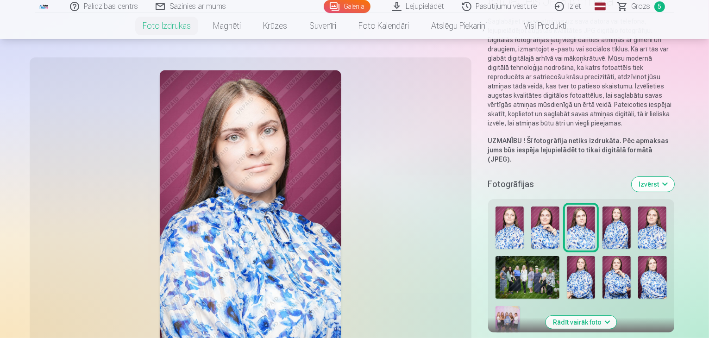
scroll to position [115, 0]
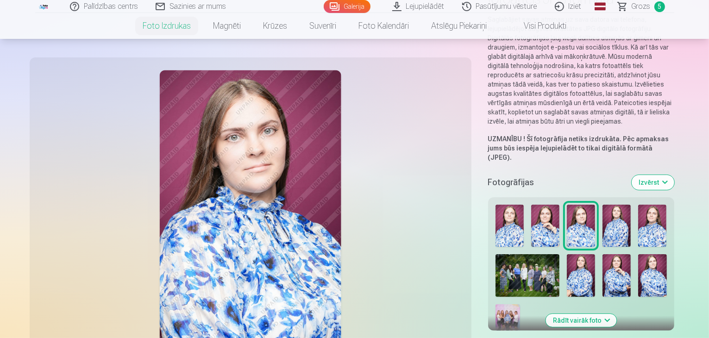
click at [602, 254] on img at bounding box center [616, 275] width 28 height 43
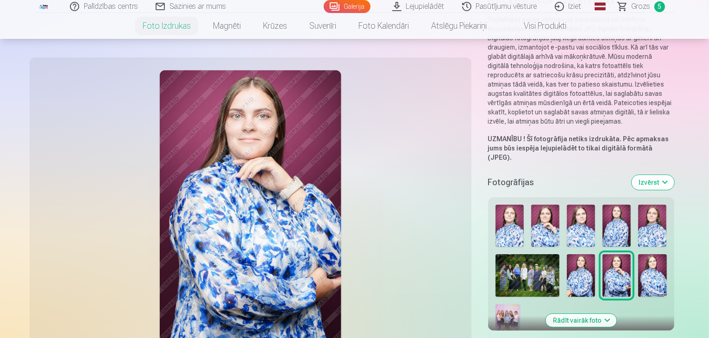
click at [567, 254] on img at bounding box center [581, 275] width 28 height 43
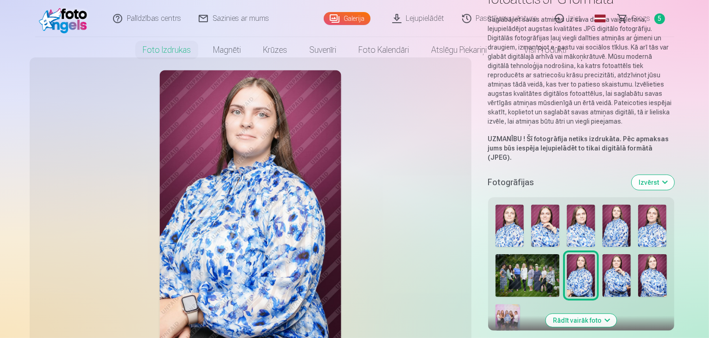
scroll to position [0, 0]
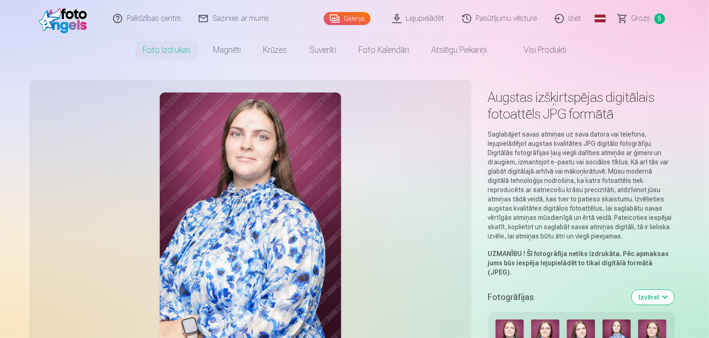
click at [642, 14] on span "Grozs" at bounding box center [640, 18] width 19 height 11
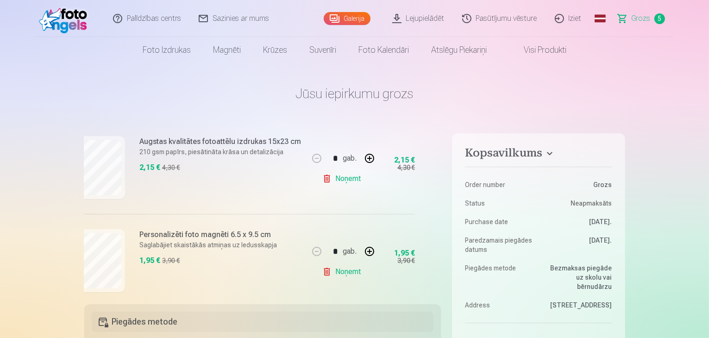
scroll to position [0, 22]
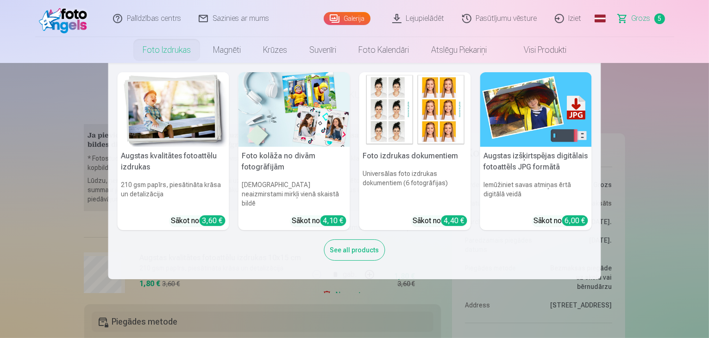
click at [170, 109] on img at bounding box center [174, 109] width 112 height 75
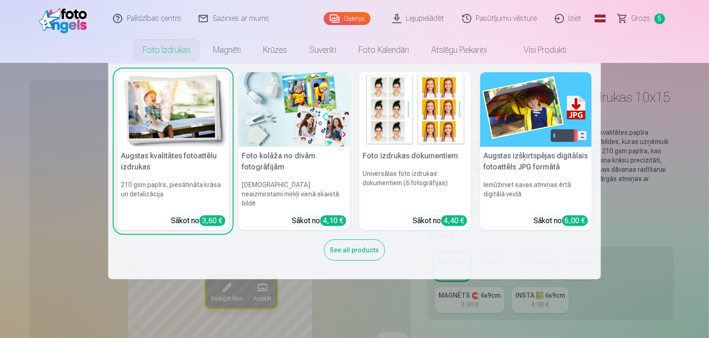
click at [189, 184] on h6 "210 gsm papīrs, piesātināta krāsa un detalizācija" at bounding box center [174, 193] width 112 height 35
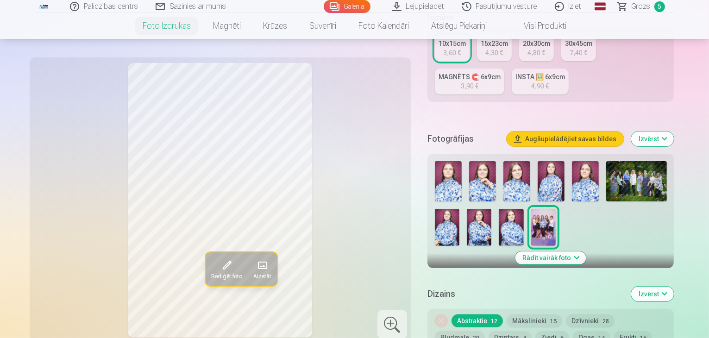
scroll to position [220, 0]
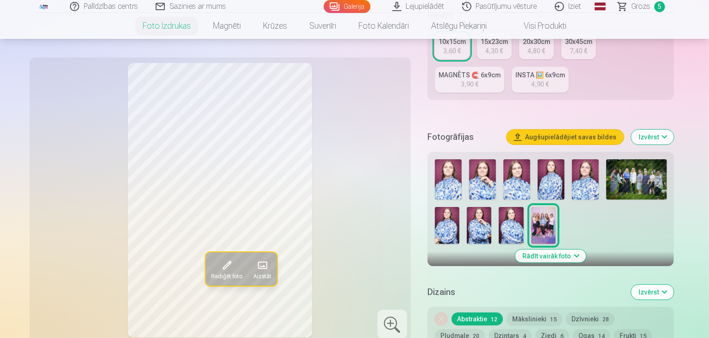
click at [467, 207] on img at bounding box center [479, 225] width 25 height 37
click at [459, 207] on img at bounding box center [447, 225] width 25 height 37
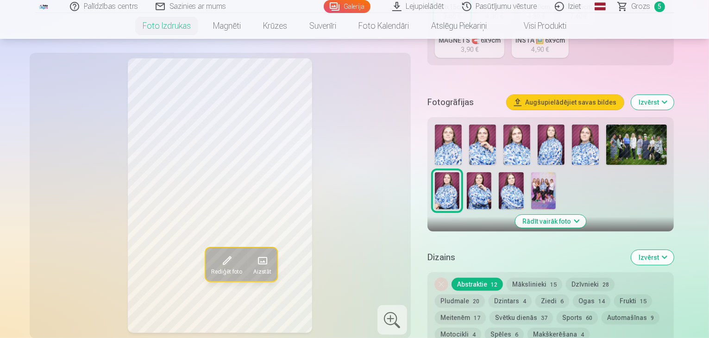
scroll to position [255, 0]
click at [624, 8] on link "Grozs 5" at bounding box center [641, 6] width 65 height 13
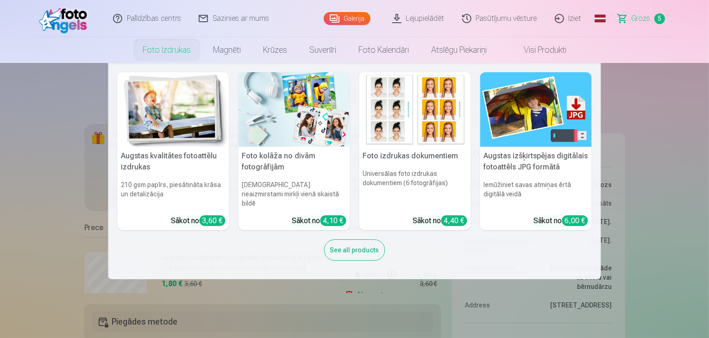
click at [165, 134] on img at bounding box center [174, 109] width 112 height 75
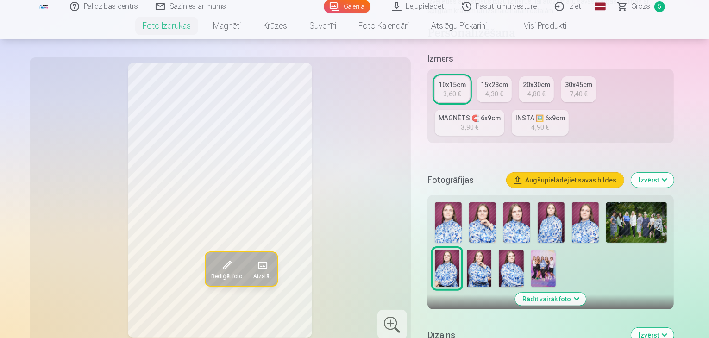
scroll to position [178, 0]
click at [494, 202] on img at bounding box center [482, 222] width 27 height 40
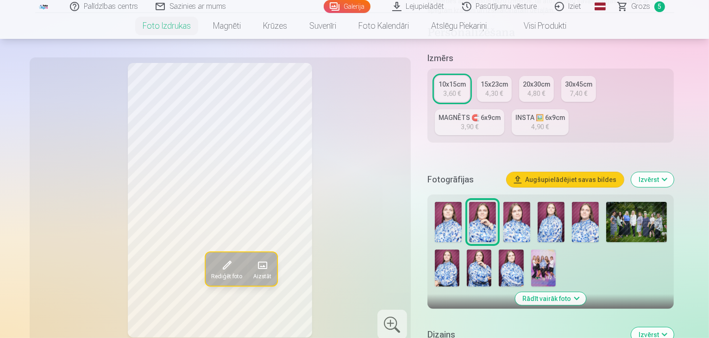
click at [467, 254] on img at bounding box center [479, 267] width 25 height 37
click at [499, 250] on img at bounding box center [511, 267] width 25 height 37
click at [461, 202] on img at bounding box center [448, 222] width 27 height 40
click at [495, 209] on img at bounding box center [482, 222] width 27 height 40
click at [531, 122] on div "4,90 €" at bounding box center [540, 126] width 18 height 9
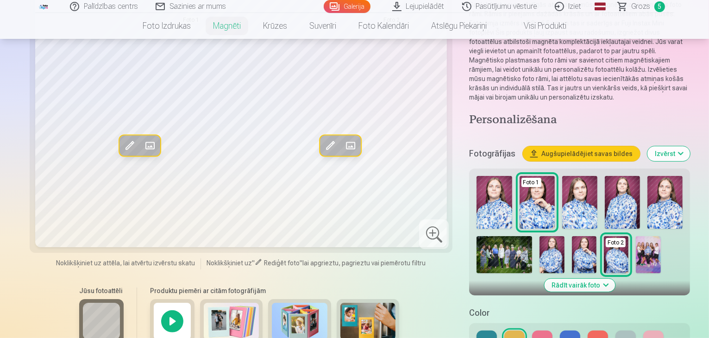
scroll to position [162, 0]
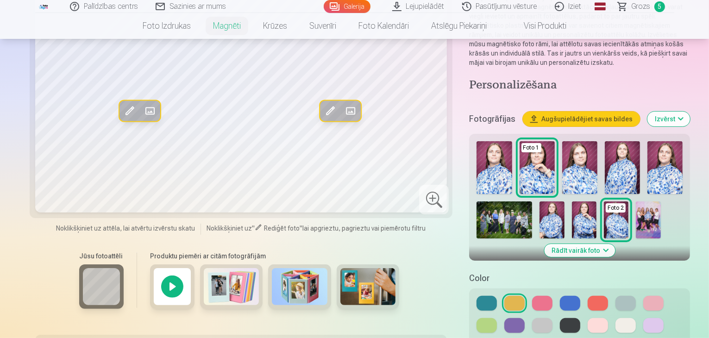
click at [524, 318] on button at bounding box center [514, 325] width 20 height 15
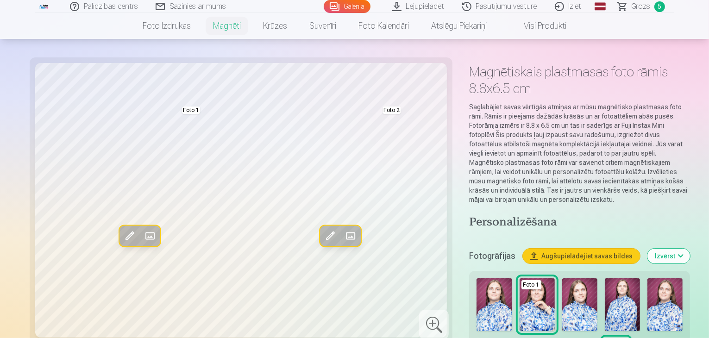
scroll to position [0, 0]
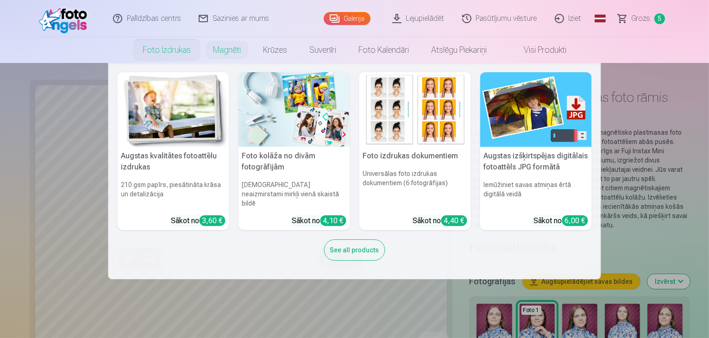
click at [176, 48] on link "Foto izdrukas" at bounding box center [166, 50] width 70 height 26
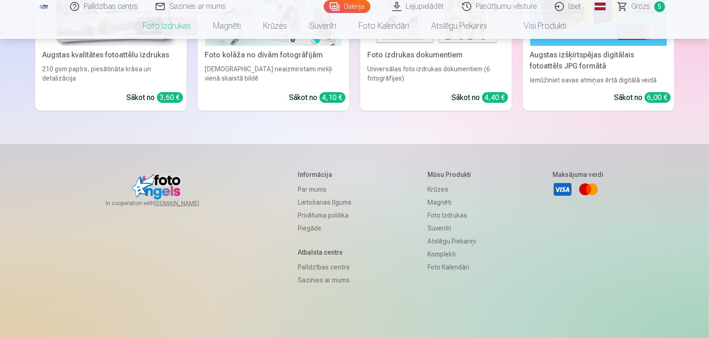
scroll to position [109, 0]
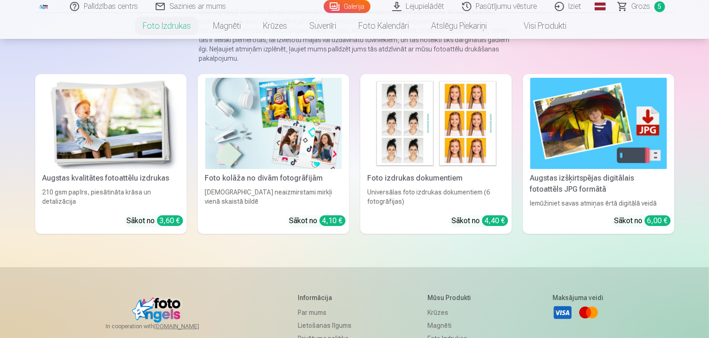
click at [119, 163] on img at bounding box center [111, 123] width 137 height 91
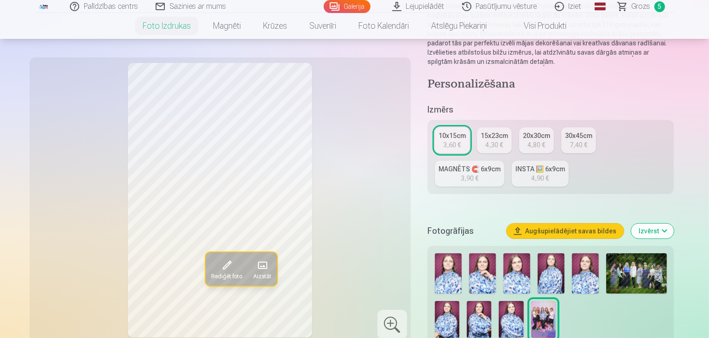
scroll to position [137, 0]
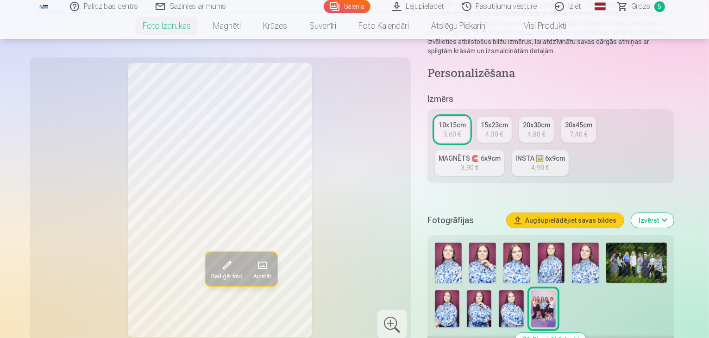
click at [515, 154] on div "INSTA 🖼️ 6x9cm" at bounding box center [540, 158] width 50 height 9
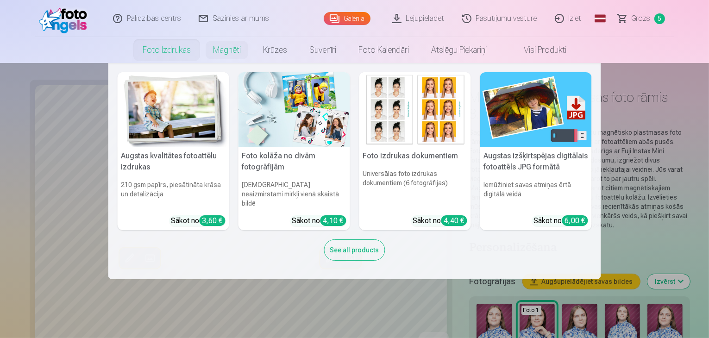
click at [184, 44] on link "Foto izdrukas" at bounding box center [166, 50] width 70 height 26
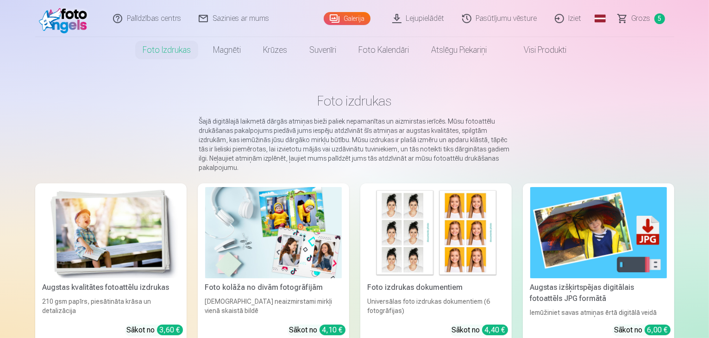
click at [100, 255] on img at bounding box center [111, 232] width 137 height 91
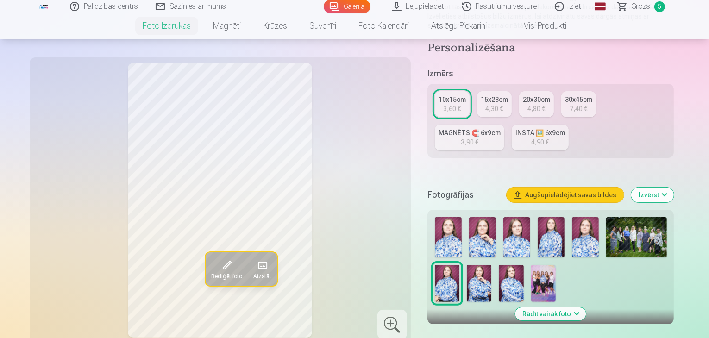
scroll to position [207, 0]
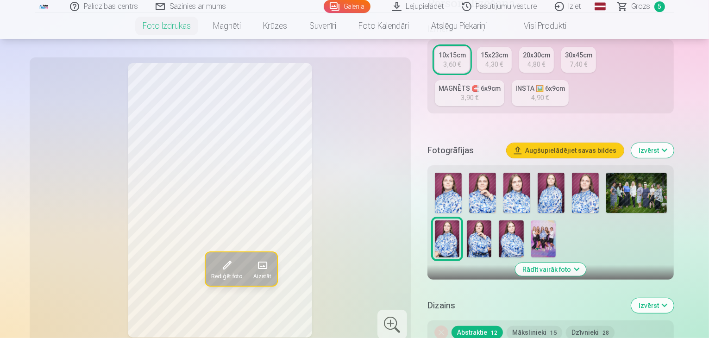
click at [626, 178] on img at bounding box center [636, 193] width 61 height 40
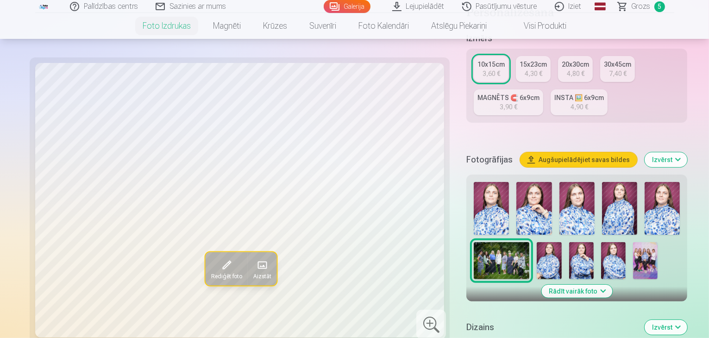
click at [633, 242] on img at bounding box center [645, 260] width 25 height 37
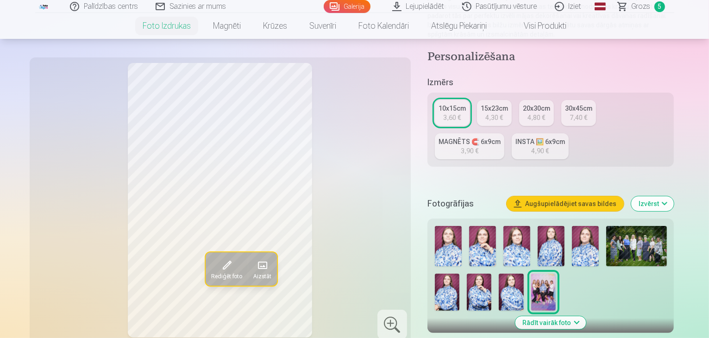
scroll to position [153, 0]
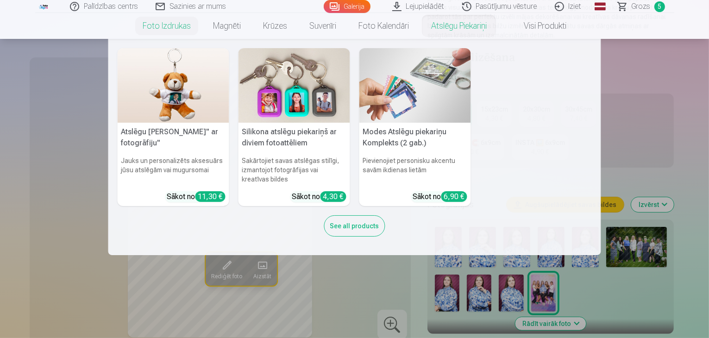
click at [648, 148] on nav "Atslēgu piekariņš Lācītis" ar fotogrāfiju" Jauks un personalizēts aksesuārs jūs…" at bounding box center [354, 147] width 709 height 216
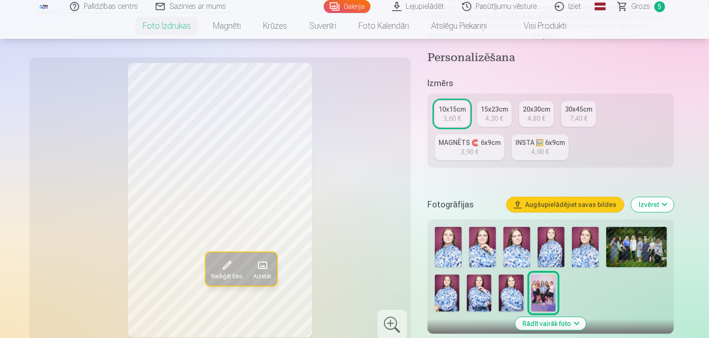
click at [467, 274] on img at bounding box center [479, 292] width 25 height 37
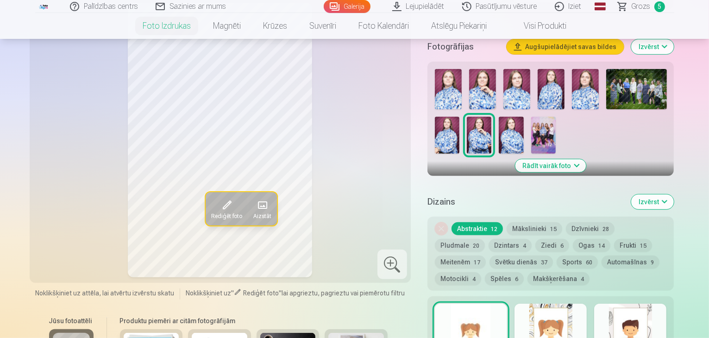
scroll to position [265, 0]
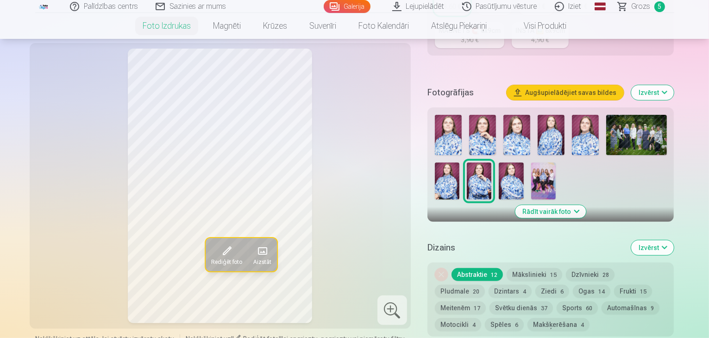
click at [493, 115] on img at bounding box center [482, 135] width 27 height 40
click at [467, 162] on img at bounding box center [479, 180] width 25 height 37
click at [489, 115] on img at bounding box center [482, 135] width 27 height 40
click at [467, 162] on img at bounding box center [479, 180] width 25 height 37
click at [478, 115] on img at bounding box center [482, 135] width 27 height 40
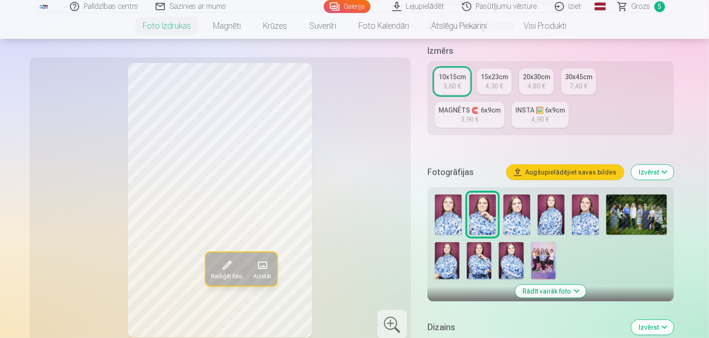
scroll to position [176, 0]
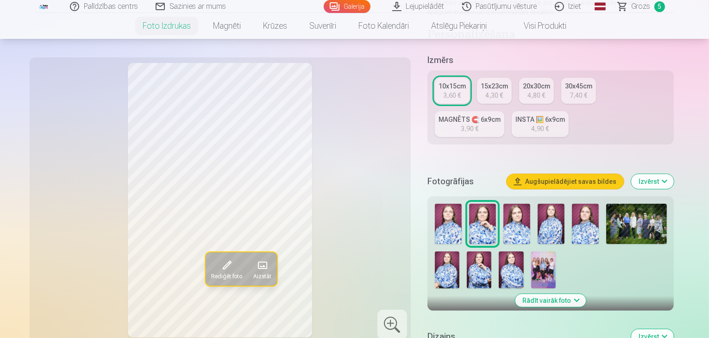
click at [501, 91] on div "4,30 €" at bounding box center [494, 95] width 18 height 9
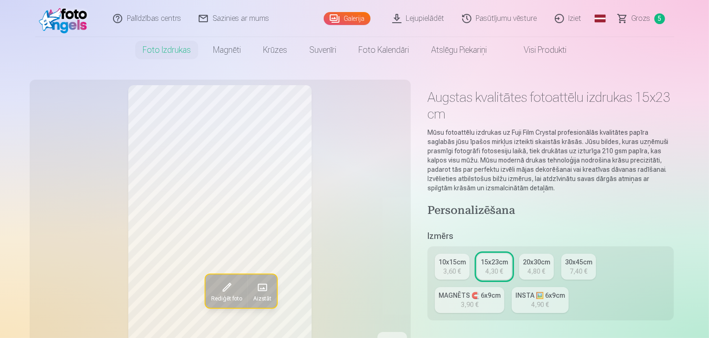
click at [461, 267] on div "3,60 €" at bounding box center [452, 271] width 18 height 9
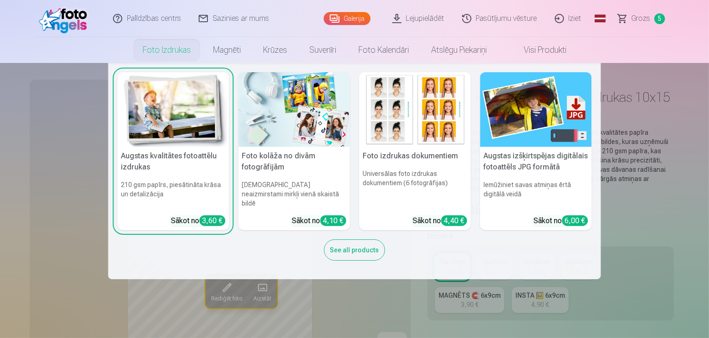
click at [529, 132] on img at bounding box center [536, 109] width 112 height 75
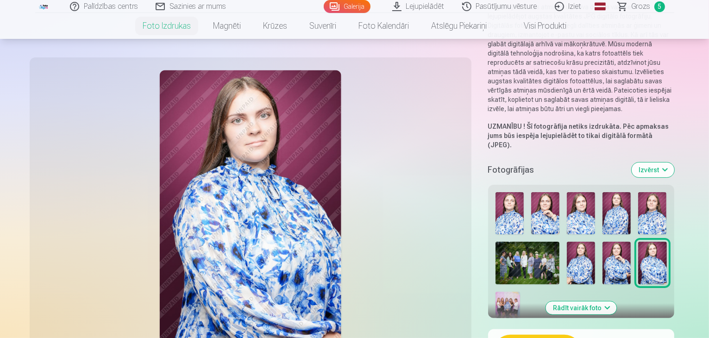
scroll to position [135, 0]
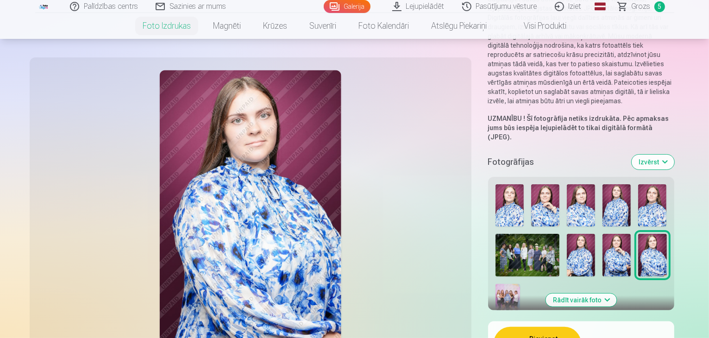
click at [567, 234] on img at bounding box center [581, 255] width 28 height 43
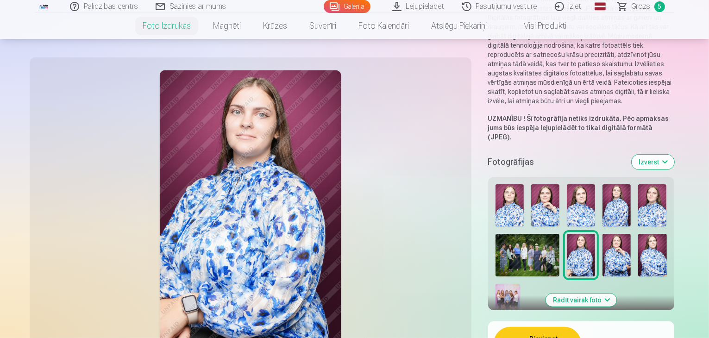
click at [531, 184] on img at bounding box center [545, 205] width 28 height 43
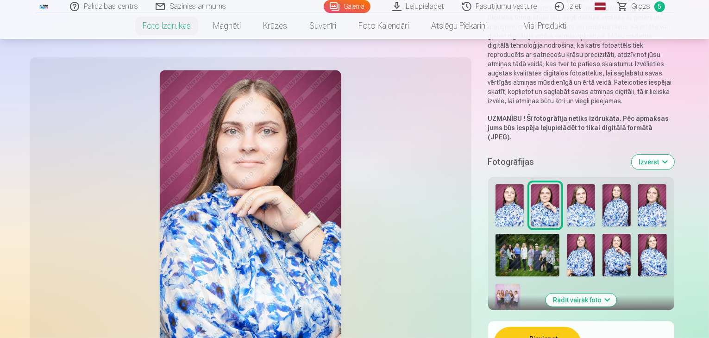
click at [504, 327] on button "Pievienot grozam : 6,00 €" at bounding box center [536, 343] width 87 height 33
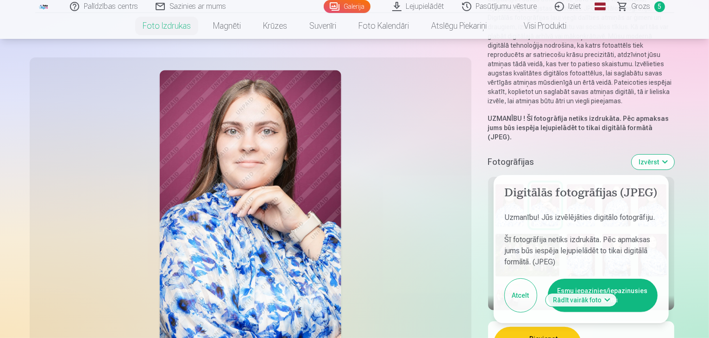
click at [577, 279] on button "Esmu iepazinies/iepazinusies un piekrītu" at bounding box center [603, 295] width 110 height 33
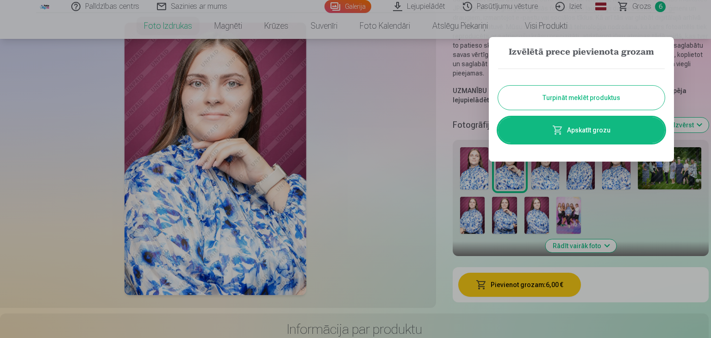
click at [568, 94] on button "Turpināt meklēt produktus" at bounding box center [581, 98] width 167 height 24
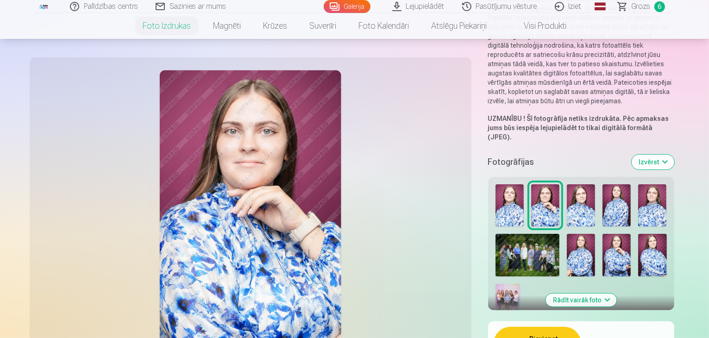
click at [567, 234] on img at bounding box center [581, 255] width 28 height 43
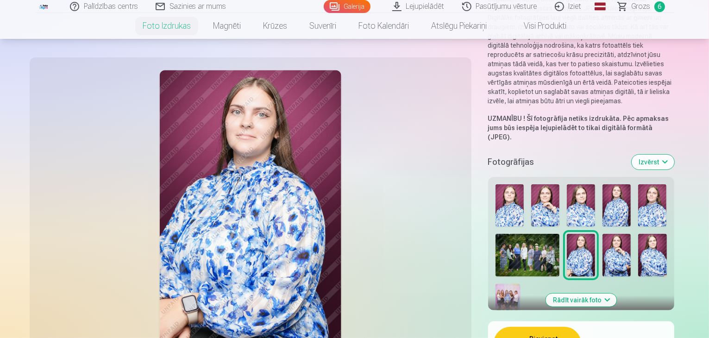
click at [493, 327] on button "Pievienot grozam : 6,00 €" at bounding box center [536, 343] width 87 height 33
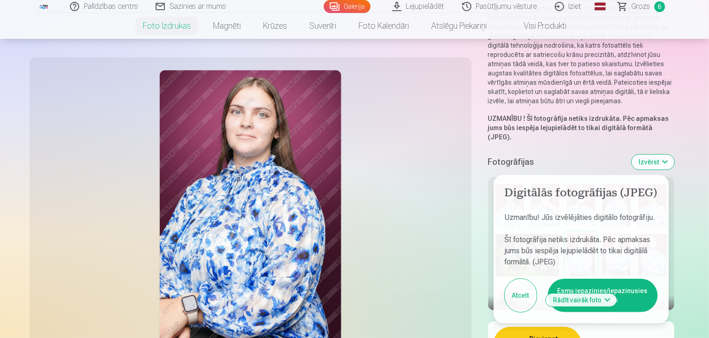
click at [550, 279] on button "Esmu iepazinies/iepazinusies un piekrītu" at bounding box center [603, 295] width 110 height 33
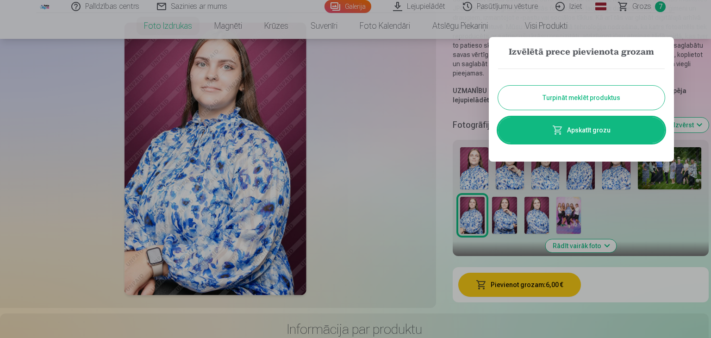
click at [557, 106] on button "Turpināt meklēt produktus" at bounding box center [581, 98] width 167 height 24
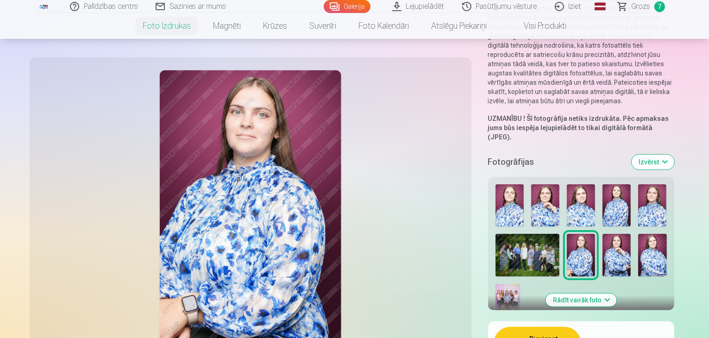
click at [641, 5] on span "Grozs" at bounding box center [640, 6] width 19 height 11
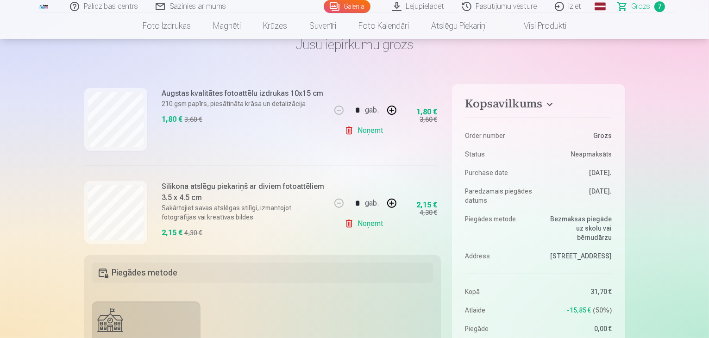
scroll to position [410, 0]
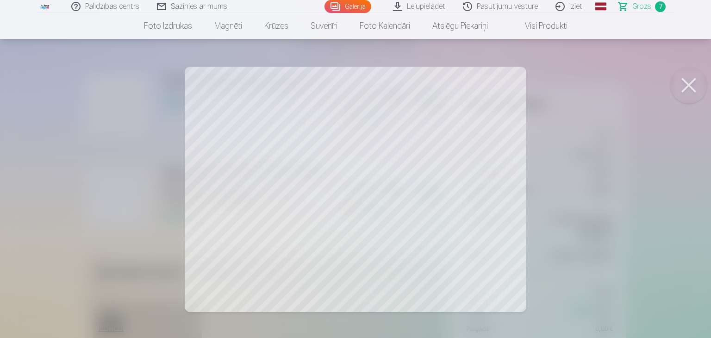
click at [683, 76] on button at bounding box center [688, 85] width 37 height 37
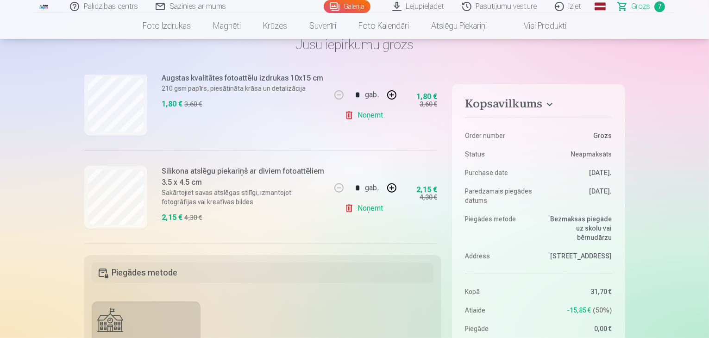
click at [396, 188] on button "button" at bounding box center [391, 188] width 22 height 22
type input "*"
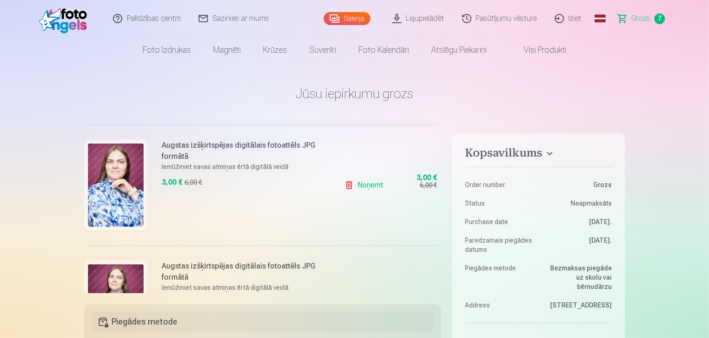
scroll to position [578, 0]
click at [360, 185] on link "Noņemt" at bounding box center [365, 185] width 42 height 19
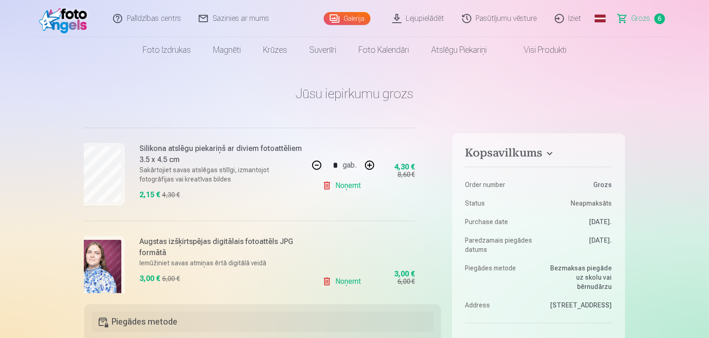
scroll to position [531, 22]
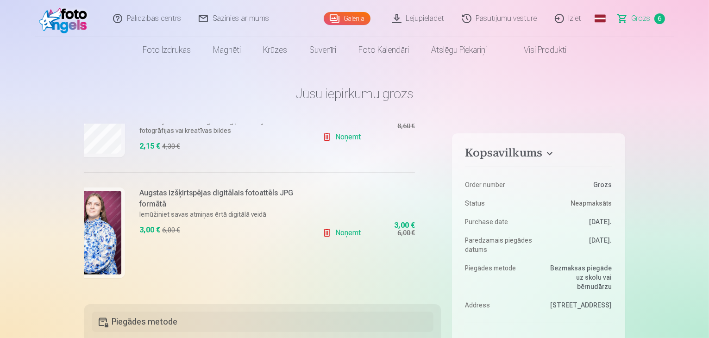
click at [343, 235] on link "Noņemt" at bounding box center [343, 233] width 42 height 19
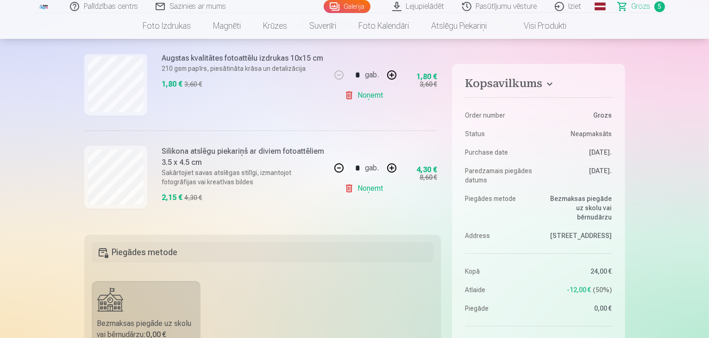
scroll to position [70, 0]
click at [568, 203] on dd "Bezmaksas piegāde uz skolu vai bērnudārzu" at bounding box center [577, 207] width 69 height 28
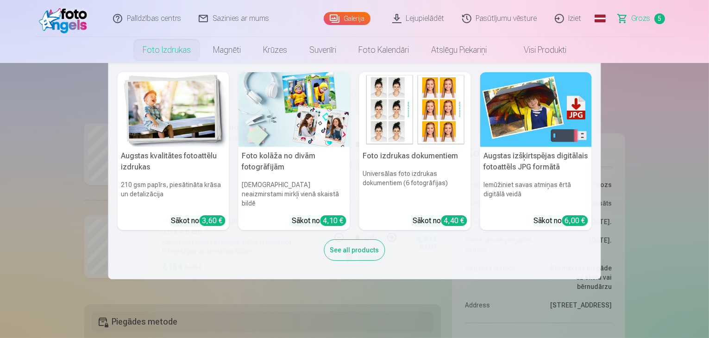
click at [278, 137] on img at bounding box center [294, 109] width 112 height 75
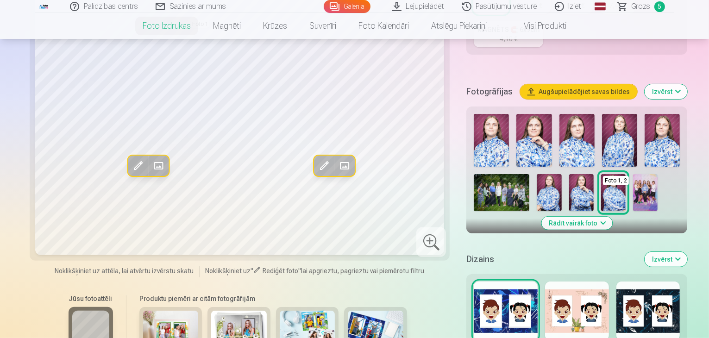
scroll to position [264, 0]
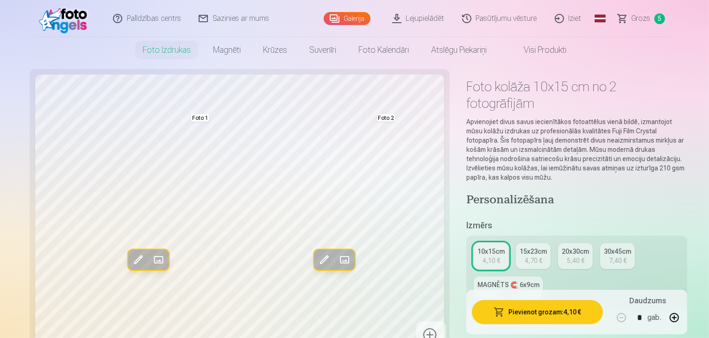
scroll to position [0, 0]
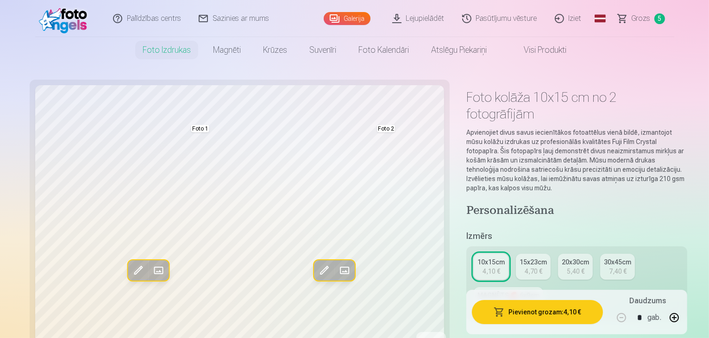
click at [360, 23] on link "Galerija" at bounding box center [347, 18] width 47 height 13
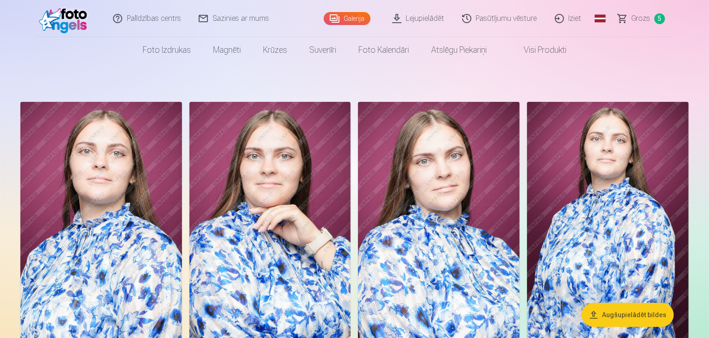
click at [436, 22] on link "Lejupielādēt" at bounding box center [419, 18] width 70 height 37
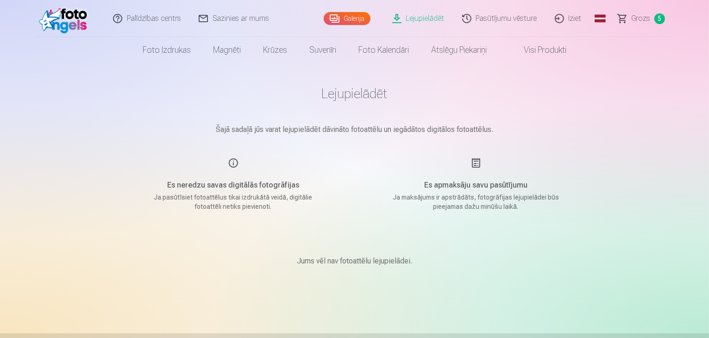
click at [628, 20] on link "Grozs 5" at bounding box center [641, 18] width 65 height 37
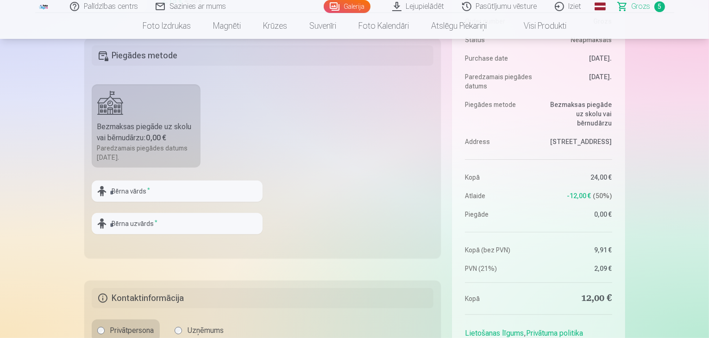
scroll to position [267, 0]
click at [148, 185] on input "text" at bounding box center [177, 190] width 171 height 21
click at [161, 141] on b "0,00 €" at bounding box center [156, 137] width 20 height 9
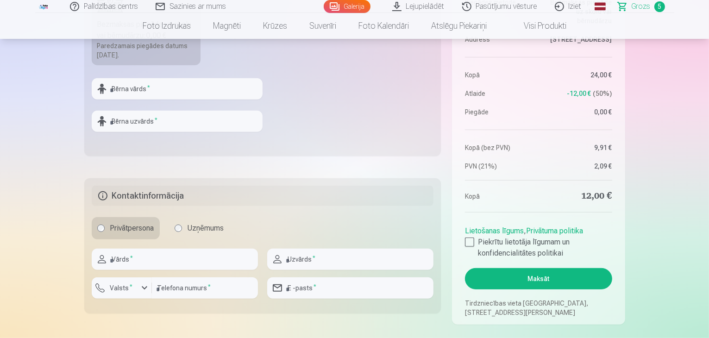
scroll to position [369, 0]
click at [156, 249] on input "text" at bounding box center [175, 258] width 166 height 21
type input "*"
type input "*****"
click at [302, 252] on input "text" at bounding box center [350, 258] width 166 height 21
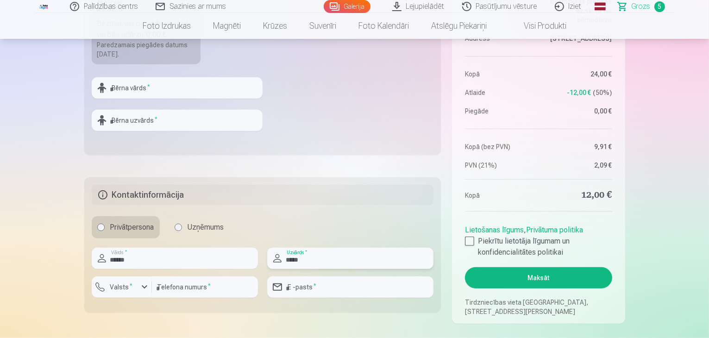
type input "*****"
click at [220, 284] on input "number" at bounding box center [205, 286] width 106 height 21
type input "********"
click at [313, 280] on input "email" at bounding box center [350, 286] width 166 height 21
type input "**********"
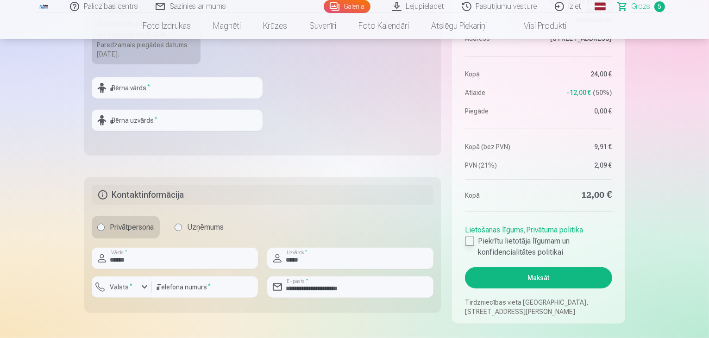
click at [471, 240] on div at bounding box center [469, 241] width 9 height 9
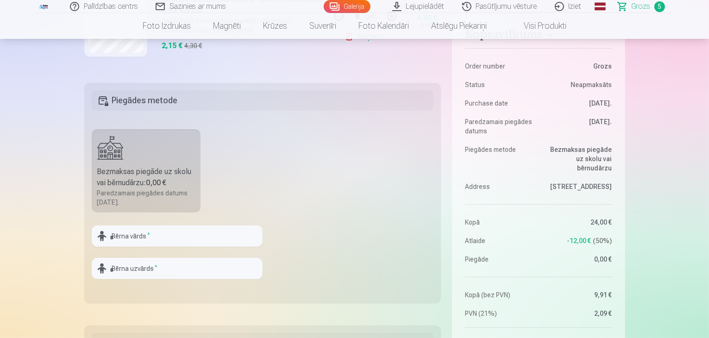
scroll to position [259, 0]
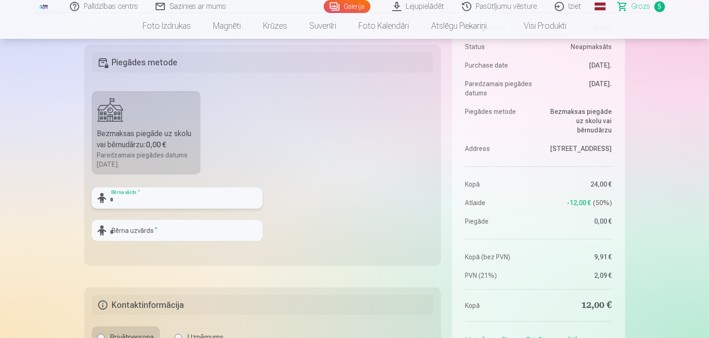
click at [150, 192] on input "text" at bounding box center [177, 197] width 171 height 21
type input "*****"
click at [143, 238] on input "text" at bounding box center [177, 230] width 171 height 21
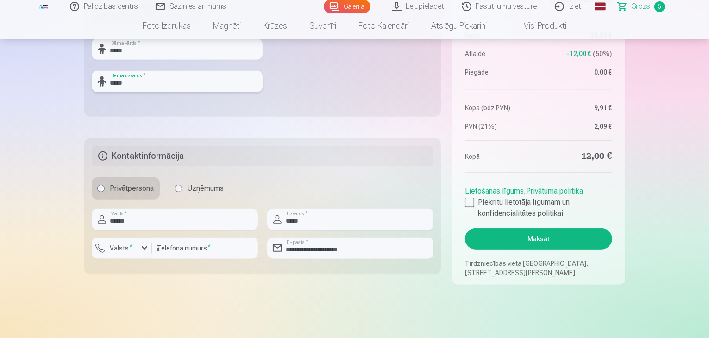
scroll to position [483, 0]
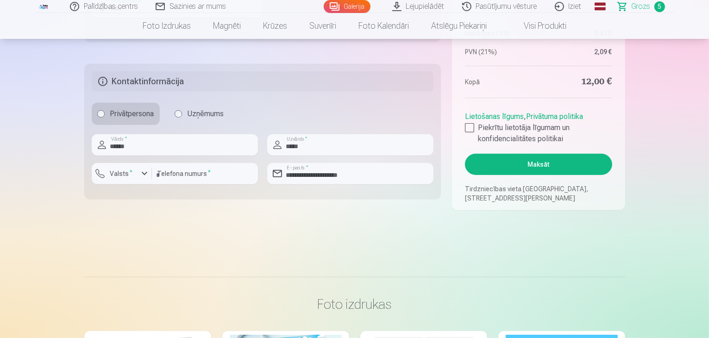
type input "*****"
click at [417, 178] on input "**********" at bounding box center [350, 173] width 166 height 21
click at [465, 154] on button "Maksāt" at bounding box center [538, 164] width 147 height 21
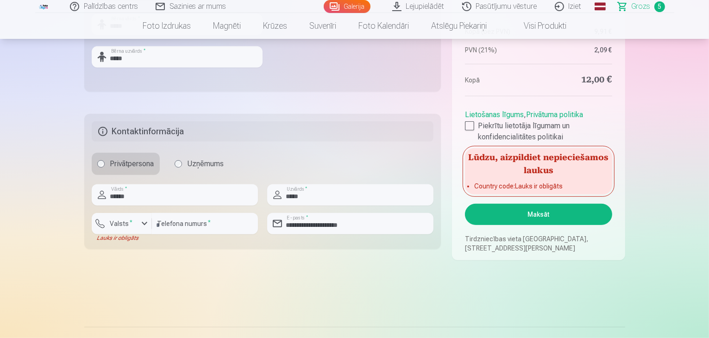
scroll to position [426, 0]
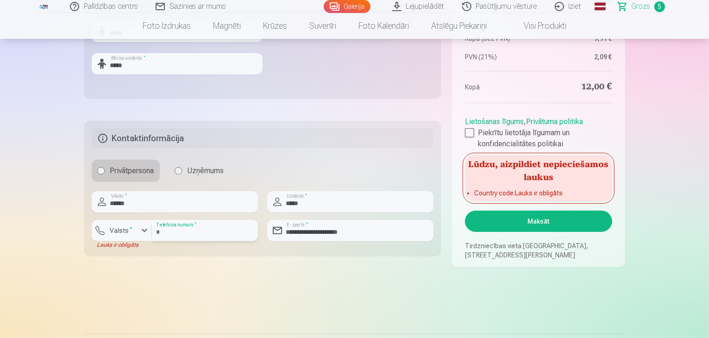
click at [203, 236] on input "********" at bounding box center [205, 230] width 106 height 21
click at [130, 235] on label "Valsts *" at bounding box center [121, 230] width 30 height 9
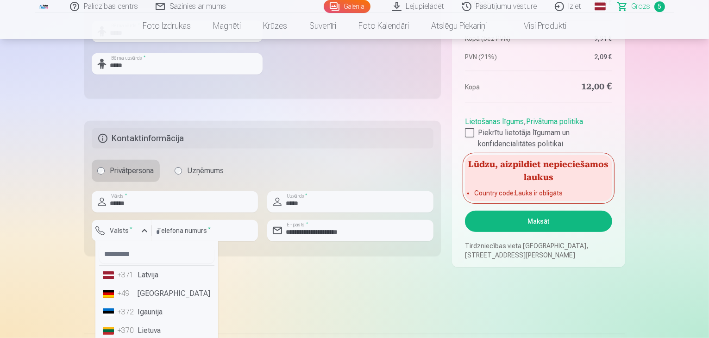
click at [143, 275] on li "+371 Latvija" at bounding box center [156, 275] width 115 height 19
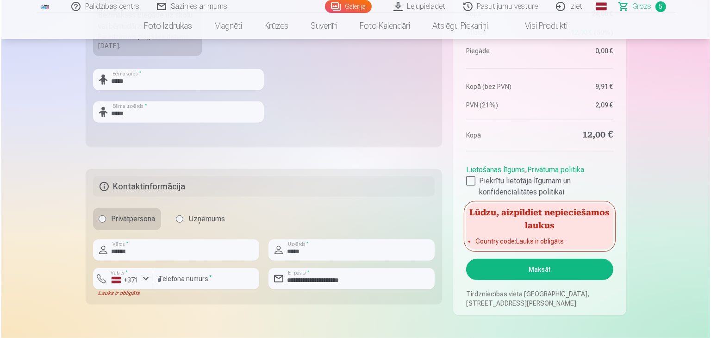
scroll to position [380, 0]
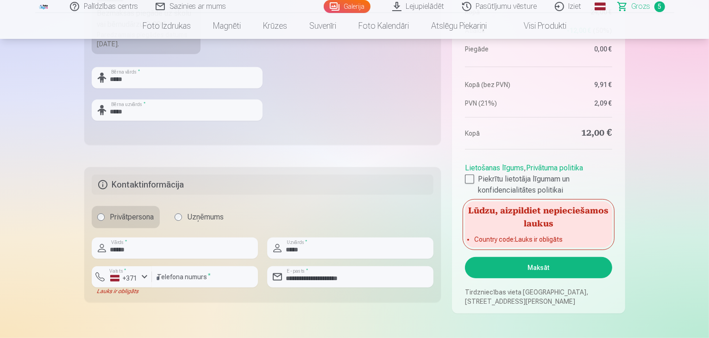
click at [567, 266] on button "Maksāt" at bounding box center [538, 267] width 147 height 21
